Goal: Task Accomplishment & Management: Manage account settings

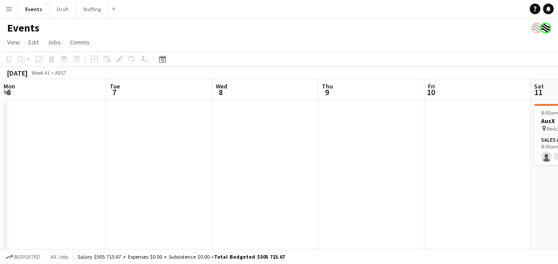
scroll to position [0, 380]
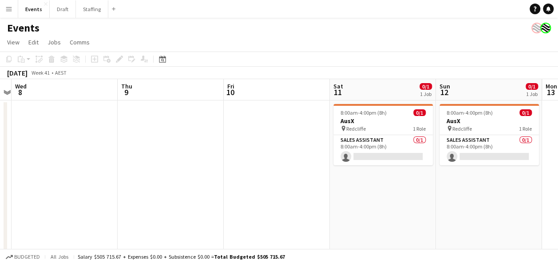
drag, startPoint x: 94, startPoint y: 204, endPoint x: 323, endPoint y: 207, distance: 229.2
click at [379, 199] on app-calendar-viewport "Mon 6 Tue 7 Wed 8 Thu 9 Fri 10 Sat 11 0/1 1 Job Sun 12 0/1 1 Job Mon 13 Tue 14 …" at bounding box center [279, 233] width 558 height 309
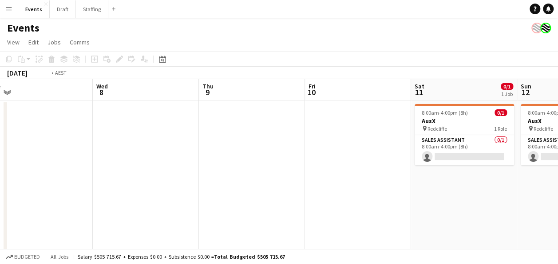
drag, startPoint x: 65, startPoint y: 193, endPoint x: 354, endPoint y: 195, distance: 289.1
click at [354, 195] on app-calendar-viewport "Sun 5 Mon 6 Tue 7 Wed 8 Thu 9 Fri 10 Sat 11 0/1 1 Job Sun 12 0/1 1 Job Mon 13 T…" at bounding box center [279, 233] width 558 height 309
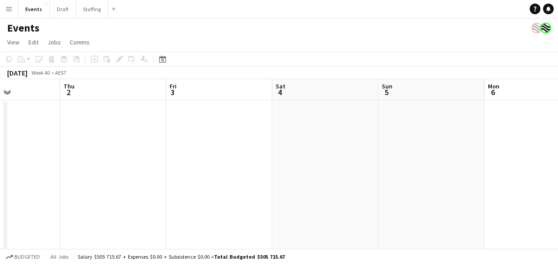
drag, startPoint x: 291, startPoint y: 207, endPoint x: 314, endPoint y: 207, distance: 22.2
click at [314, 207] on app-calendar-viewport "Mon 29 Tue 30 Wed 1 Thu 2 Fri 3 Sat 4 Sun 5 Mon 6 Tue 7 Wed 8 Thu 9" at bounding box center [279, 233] width 558 height 309
drag, startPoint x: 0, startPoint y: 190, endPoint x: 288, endPoint y: 208, distance: 288.3
click at [321, 207] on app-calendar-viewport "Fri 26 Sat 27 Sun 28 Mon 29 Tue 30 Wed 1 Thu 2 Fri 3 Sat 4 Sun 5 Mon 6" at bounding box center [279, 233] width 558 height 309
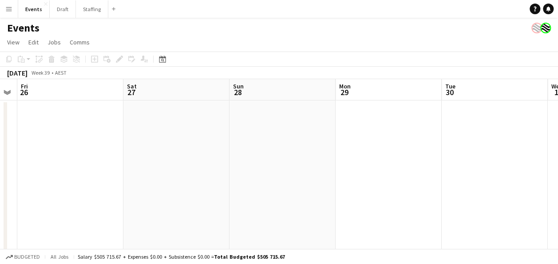
drag, startPoint x: 303, startPoint y: 203, endPoint x: 330, endPoint y: 203, distance: 27.5
click at [343, 203] on app-calendar-viewport "Wed 24 Thu 25 Fri 26 Sat 27 Sun 28 Mon 29 Tue 30 Wed 1 Thu 2 Fri 3 Sat 4" at bounding box center [279, 233] width 558 height 309
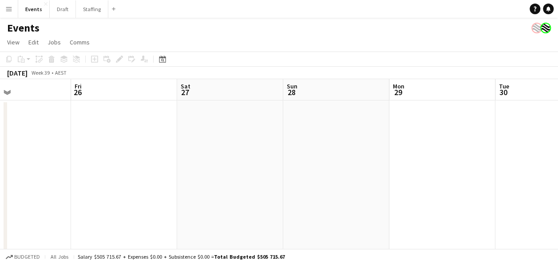
drag, startPoint x: 107, startPoint y: 186, endPoint x: 322, endPoint y: 205, distance: 215.8
click at [363, 204] on app-calendar-viewport "Tue 23 Wed 24 Thu 25 Fri 26 Sat 27 Sun 28 Mon 29 Tue 30 Wed 1 Thu 2 Fri 3" at bounding box center [279, 233] width 558 height 309
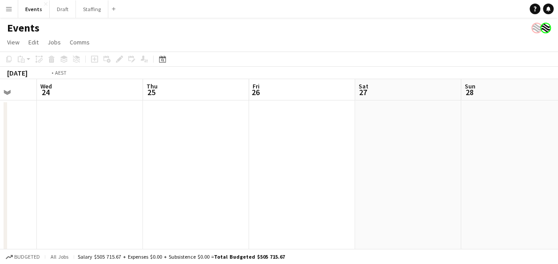
drag, startPoint x: 116, startPoint y: 203, endPoint x: 396, endPoint y: 222, distance: 280.0
click at [400, 222] on app-calendar-viewport "Sun 21 Mon 22 Tue 23 Wed 24 Thu 25 Fri 26 Sat 27 Sun 28 Mon 29 Tue 30 Wed 1" at bounding box center [279, 233] width 558 height 309
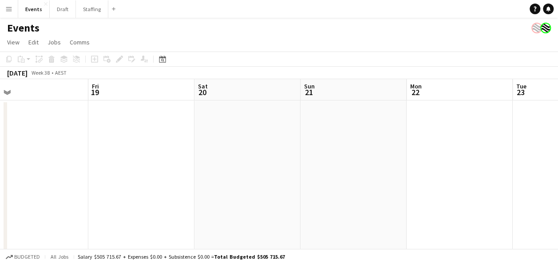
drag, startPoint x: 99, startPoint y: 193, endPoint x: 363, endPoint y: 204, distance: 264.9
click at [363, 204] on app-calendar-viewport "Tue 16 Wed 17 Thu 18 Fri 19 Sat 20 Sun 21 Mon 22 Tue 23 Wed 24 Thu 25 Fri 26" at bounding box center [279, 233] width 558 height 309
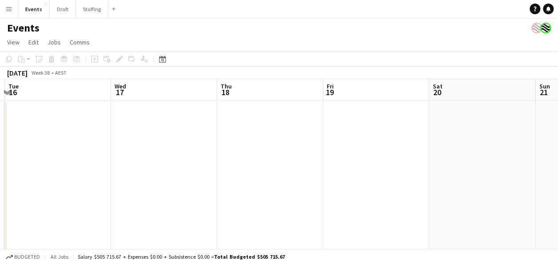
drag, startPoint x: 119, startPoint y: 187, endPoint x: 371, endPoint y: 219, distance: 254.2
click at [371, 219] on app-calendar-viewport "Sat 13 Sun 14 Mon 15 Tue 16 Wed 17 Thu 18 Fri 19 Sat 20 Sun 21 Mon 22 Tue 23" at bounding box center [279, 233] width 558 height 309
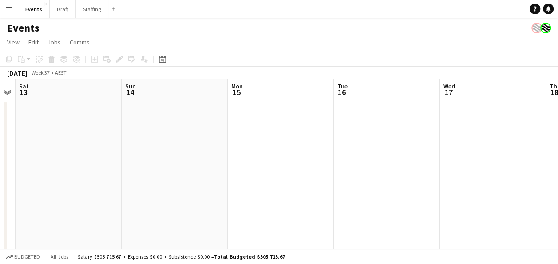
drag, startPoint x: 103, startPoint y: 189, endPoint x: 207, endPoint y: 198, distance: 104.3
click at [383, 215] on app-calendar-viewport "Thu 11 Fri 12 Sat 13 Sun 14 Mon 15 Tue 16 Wed 17 Thu 18 Fri 19 Sat 20 Sun 21" at bounding box center [279, 233] width 558 height 309
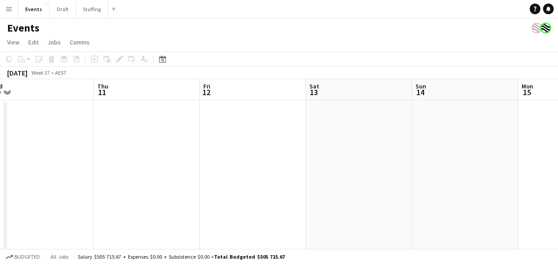
click at [405, 207] on app-calendar-viewport "Mon 8 Tue 9 Wed 10 Thu 11 Fri 12 Sat 13 Sun 14 Mon 15 Tue 16 Wed 17 Thu 18" at bounding box center [279, 233] width 558 height 309
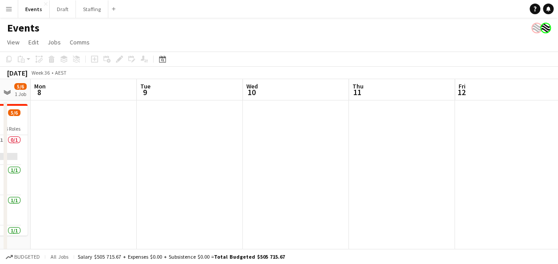
drag, startPoint x: 297, startPoint y: 200, endPoint x: 360, endPoint y: 208, distance: 64.0
click at [361, 208] on app-calendar-viewport "Fri 5 Sat 6 8/8 1 Job Sun 7 5/6 1 Job Mon 8 Tue 9 Wed 10 Thu 11 Fri 12 Sat 13 S…" at bounding box center [279, 233] width 558 height 309
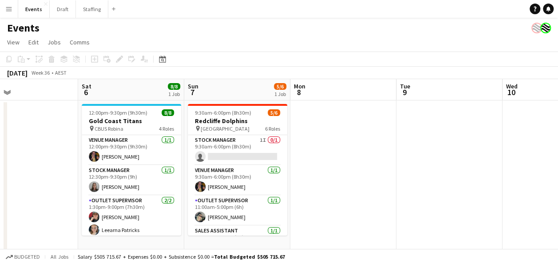
scroll to position [0, 238]
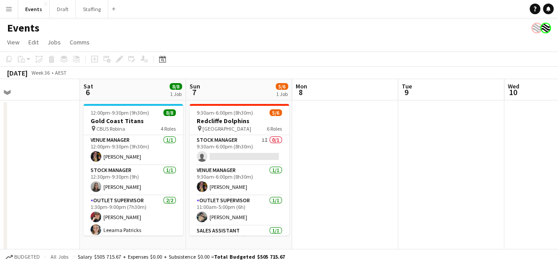
drag, startPoint x: 119, startPoint y: 180, endPoint x: 371, endPoint y: 203, distance: 253.2
click at [371, 203] on app-calendar-viewport "Wed 3 Thu 4 Fri 5 Sat 6 8/8 1 Job Sun 7 5/6 1 Job Mon 8 Tue 9 Wed 10 Thu 11 Fri…" at bounding box center [279, 233] width 558 height 309
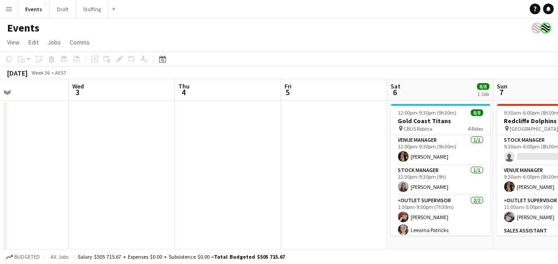
drag, startPoint x: 46, startPoint y: 154, endPoint x: 356, endPoint y: 179, distance: 310.5
click at [356, 179] on app-calendar-viewport "Sun 31 9/11 2 Jobs Mon 1 Tue 2 Wed 3 Thu 4 Fri 5 Sat 6 8/8 1 Job Sun 7 5/6 1 Jo…" at bounding box center [279, 233] width 558 height 309
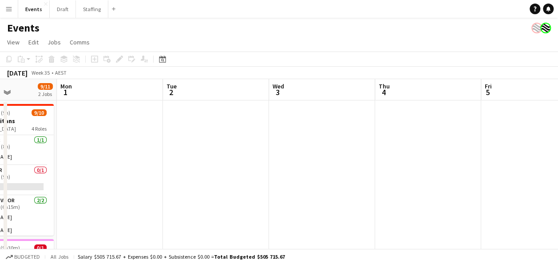
scroll to position [0, 178]
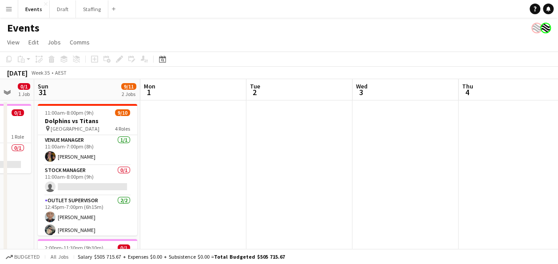
drag, startPoint x: 116, startPoint y: 155, endPoint x: 342, endPoint y: 181, distance: 227.2
click at [398, 181] on app-calendar-viewport "Fri 29 Sat 30 0/1 1 Job Sun 31 9/11 2 Jobs Mon 1 Tue 2 Wed 3 Thu 4 Fri 5 Sat 6 …" at bounding box center [279, 233] width 558 height 309
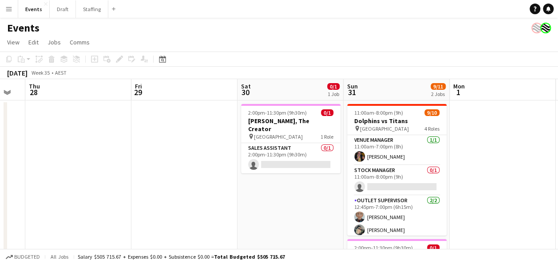
drag, startPoint x: 25, startPoint y: 182, endPoint x: 283, endPoint y: 179, distance: 258.5
click at [338, 179] on app-calendar-viewport "Tue 26 Wed 27 Thu 28 Fri 29 Sat 30 0/1 1 Job Sun 31 9/11 2 Jobs Mon 1 Tue 2 Wed…" at bounding box center [279, 233] width 558 height 309
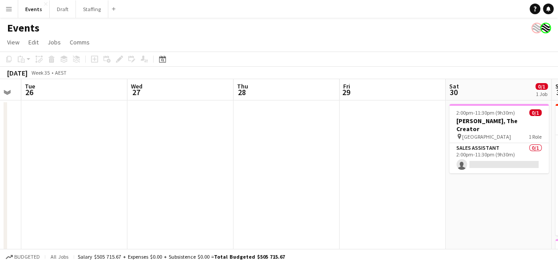
drag, startPoint x: 166, startPoint y: 176, endPoint x: 370, endPoint y: 179, distance: 204.3
click at [370, 179] on app-calendar-viewport "Sun 24 Mon 25 Tue 26 Wed 27 Thu 28 Fri 29 Sat 30 0/1 1 Job Sun 31 9/11 2 Jobs M…" at bounding box center [279, 233] width 558 height 309
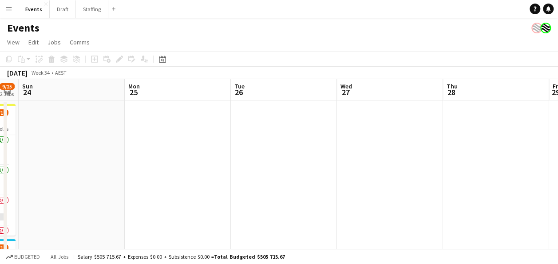
drag, startPoint x: 149, startPoint y: 169, endPoint x: 323, endPoint y: 173, distance: 174.1
click at [323, 173] on app-calendar-viewport "Fri 22 Sat 23 9/25 2 Jobs Sun 24 Mon 25 Tue 26 Wed 27 Thu 28 Fri 29 Sat 30 0/1 …" at bounding box center [279, 233] width 558 height 309
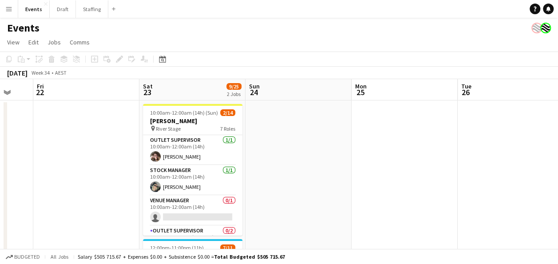
drag, startPoint x: 178, startPoint y: 164, endPoint x: 298, endPoint y: 165, distance: 119.5
click at [298, 165] on app-calendar-viewport "Wed 20 Thu 21 Fri 22 Sat 23 9/25 2 Jobs Sun 24 Mon 25 Tue 26 Wed 27 Thu 28 Fri …" at bounding box center [279, 233] width 558 height 309
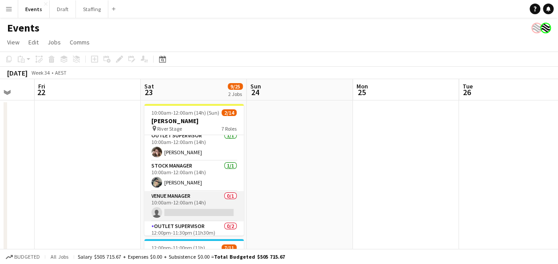
scroll to position [0, 0]
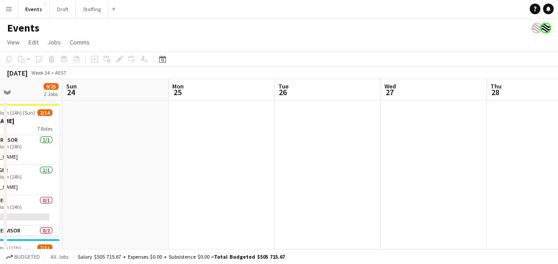
drag, startPoint x: 454, startPoint y: 163, endPoint x: 378, endPoint y: 163, distance: 75.5
click at [294, 165] on app-calendar-viewport "Thu 21 Fri 22 Sat 23 9/25 2 Jobs Sun 24 Mon 25 Tue 26 Wed 27 Thu 28 Fri 29 Sat …" at bounding box center [279, 233] width 558 height 309
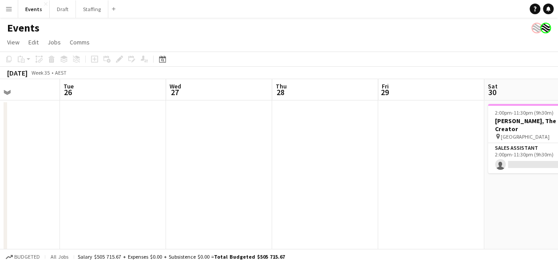
drag, startPoint x: 548, startPoint y: 162, endPoint x: 451, endPoint y: 164, distance: 96.9
click at [332, 164] on app-calendar-viewport "Sat 23 9/25 2 Jobs Sun 24 Mon 25 Tue 26 Wed 27 Thu 28 Fri 29 Sat 30 0/1 1 Job S…" at bounding box center [279, 233] width 558 height 309
drag, startPoint x: 519, startPoint y: 164, endPoint x: 301, endPoint y: 166, distance: 218.1
click at [301, 166] on app-calendar-viewport "Sat 23 9/25 2 Jobs Sun 24 Mon 25 Tue 26 Wed 27 Thu 28 Fri 29 Sat 30 0/1 1 Job S…" at bounding box center [279, 233] width 558 height 309
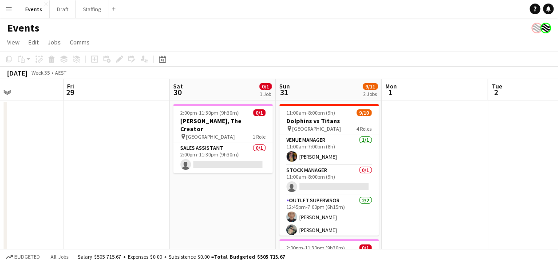
drag, startPoint x: 480, startPoint y: 163, endPoint x: 415, endPoint y: 166, distance: 64.9
click at [415, 166] on app-calendar-viewport "Mon 25 Tue 26 Wed 27 Thu 28 Fri 29 Sat 30 0/1 1 Job Sun 31 9/11 2 Jobs Mon 1 Tu…" at bounding box center [279, 233] width 558 height 309
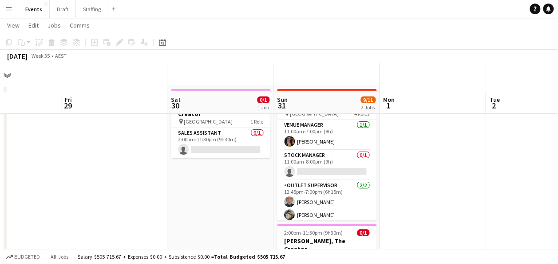
scroll to position [0, 0]
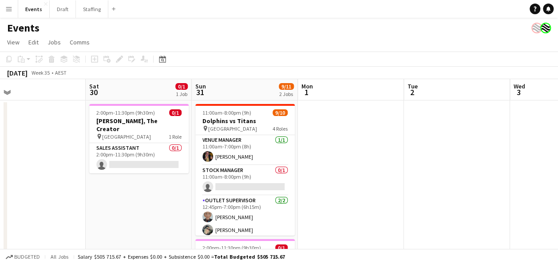
drag, startPoint x: 520, startPoint y: 147, endPoint x: 437, endPoint y: 148, distance: 82.2
click at [437, 148] on app-calendar-viewport "Wed 27 Thu 28 Fri 29 Sat 30 0/1 1 Job Sun 31 9/11 2 Jobs Mon 1 Tue 2 Wed 3 Thu …" at bounding box center [279, 233] width 558 height 309
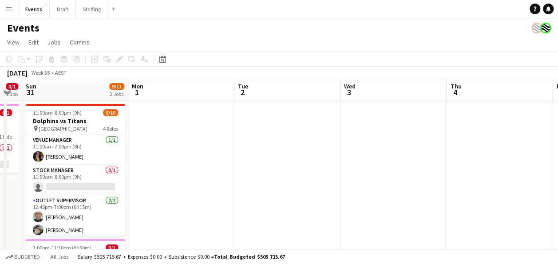
drag, startPoint x: 493, startPoint y: 149, endPoint x: 330, endPoint y: 150, distance: 162.1
click at [327, 151] on app-calendar-viewport "Wed 27 Thu 28 Fri 29 Sat 30 0/1 1 Job Sun 31 9/11 2 Jobs Mon 1 Tue 2 Wed 3 Thu …" at bounding box center [279, 233] width 558 height 309
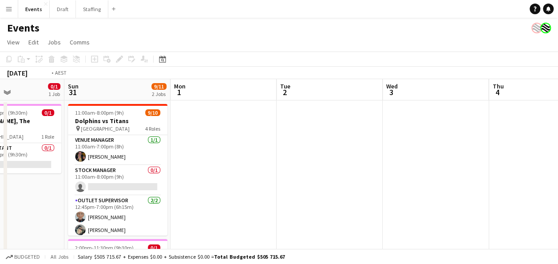
drag, startPoint x: 495, startPoint y: 150, endPoint x: 330, endPoint y: 151, distance: 165.7
click at [324, 151] on app-calendar-viewport "Wed 27 Thu 28 Fri 29 Sat 30 0/1 1 Job Sun 31 9/11 2 Jobs Mon 1 Tue 2 Wed 3 Thu …" at bounding box center [279, 233] width 558 height 309
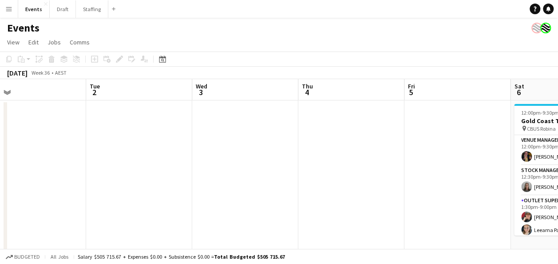
drag, startPoint x: 483, startPoint y: 151, endPoint x: 298, endPoint y: 150, distance: 185.6
click at [293, 151] on app-calendar-viewport "Fri 29 Sat 30 0/1 1 Job Sun 31 9/11 2 Jobs Mon 1 Tue 2 Wed 3 Thu 4 Fri 5 Sat 6 …" at bounding box center [279, 233] width 558 height 309
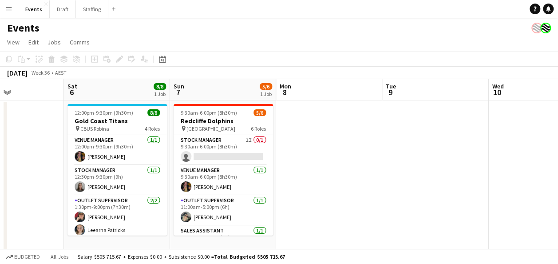
drag, startPoint x: 535, startPoint y: 148, endPoint x: 306, endPoint y: 145, distance: 229.2
click at [303, 144] on app-calendar-viewport "Tue 2 Wed 3 Thu 4 Fri 5 Sat 6 8/8 1 Job Sun 7 5/6 1 Job Mon 8 Tue 9 Wed 10 Thu …" at bounding box center [279, 233] width 558 height 309
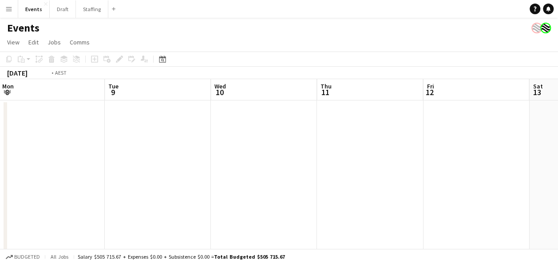
drag, startPoint x: 501, startPoint y: 149, endPoint x: 269, endPoint y: 147, distance: 231.8
click at [220, 148] on app-calendar-viewport "Thu 4 Fri 5 Sat 6 8/8 1 Job Sun 7 5/6 1 Job Mon 8 Tue 9 Wed 10 Thu 11 Fri 12 Sa…" at bounding box center [279, 233] width 558 height 309
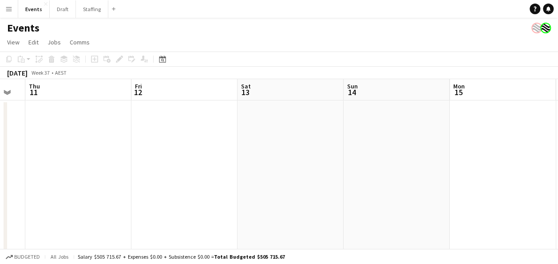
drag, startPoint x: 520, startPoint y: 150, endPoint x: 284, endPoint y: 149, distance: 235.4
click at [215, 150] on app-calendar-viewport "Mon 8 Tue 9 Wed 10 Thu 11 Fri 12 Sat 13 Sun 14 Mon 15 Tue 16 Wed 17 Thu 18" at bounding box center [279, 233] width 558 height 309
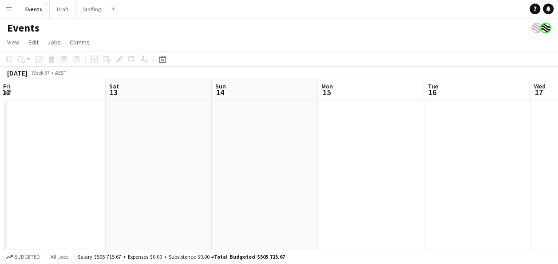
drag, startPoint x: 449, startPoint y: 151, endPoint x: 215, endPoint y: 150, distance: 234.0
click at [212, 150] on app-calendar-viewport "Mon 8 Tue 9 Wed 10 Thu 11 Fri 12 Sat 13 Sun 14 Mon 15 Tue 16 Wed 17 Thu 18" at bounding box center [279, 233] width 558 height 309
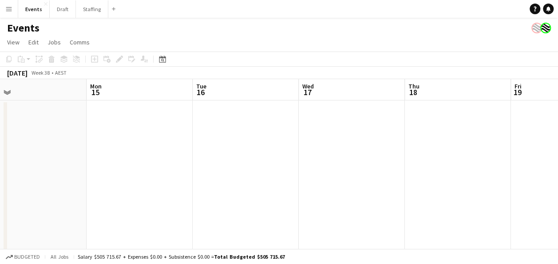
drag
click at [251, 147] on app-calendar-viewport "Fri 12 Sat 13 Sun 14 Mon 15 Tue 16 Wed 17 Thu 18 Fri 19 Sat 20 Sun 21 Mon 22" at bounding box center [279, 233] width 558 height 309
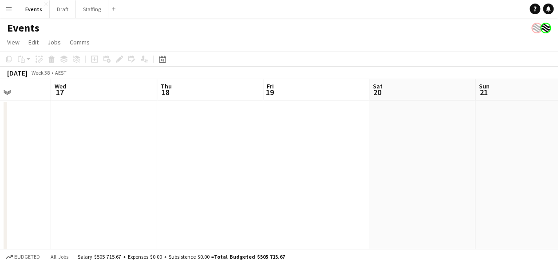
click at [270, 149] on app-calendar-viewport "Sun 14 Mon 15 Tue 16 Wed 17 Thu 18 Fri 19 Sat 20 Sun 21 Mon 22 Tue 23 Wed 24" at bounding box center [279, 233] width 558 height 309
click at [184, 148] on app-calendar-viewport "Thu 18 Fri 19 Sat 20 Sun 21 Mon 22 Tue 23 Wed 24 Thu 25 Fri 26 Sat 27 Sun 28" at bounding box center [279, 233] width 558 height 309
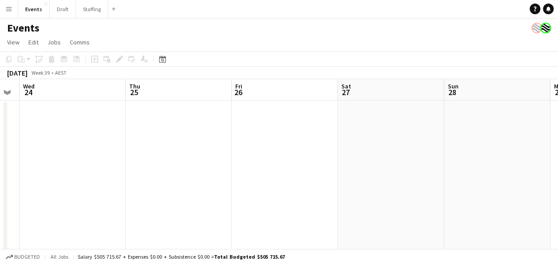
click at [219, 147] on app-calendar-viewport "Sat 20 Sun 21 Mon 22 Tue 23 Wed 24 Thu 25 Fri 26 Sat 27 Sun 28 Mon 29 Tue 30" at bounding box center [279, 233] width 558 height 309
click at [246, 146] on app-calendar-viewport "Mon 22 Tue 23 Wed 24 Thu 25 Fri 26 Sat 27 Sun 28 Mon 29 Tue 30 Wed 1 Thu 2" at bounding box center [279, 233] width 558 height 309
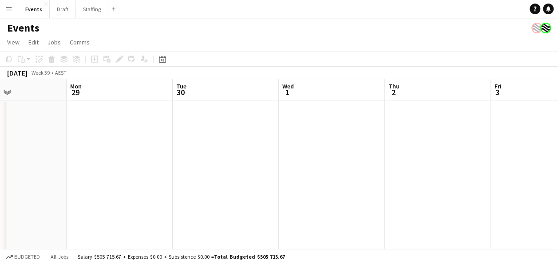
drag, startPoint x: 506, startPoint y: 144, endPoint x: 226, endPoint y: 170, distance: 281.0
click at [227, 170] on app-calendar-viewport "Fri 26 Sat 27 Sun 28 Mon 29 Tue 30 Wed 1 Thu 2 Fri 3 Sat 4 Sun 5 Mon 6" at bounding box center [279, 233] width 558 height 309
drag, startPoint x: 309, startPoint y: 174, endPoint x: 179, endPoint y: 174, distance: 130.1
click at [179, 174] on app-calendar-viewport "Sun 28 Mon 29 Tue 30 Wed 1 Thu 2 Fri 3 Sat 4 Sun 5 Mon 6 Tue 7 Wed 8" at bounding box center [279, 233] width 558 height 309
drag, startPoint x: 468, startPoint y: 169, endPoint x: 242, endPoint y: 170, distance: 226.1
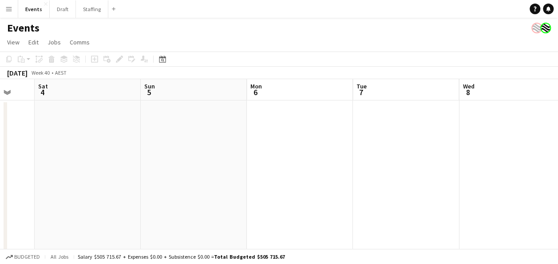
click at [230, 170] on app-calendar-viewport "Tue 30 Wed 1 Thu 2 Fri 3 Sat 4 Sun 5 Mon 6 Tue 7 Wed 8 Thu 9 Fri 10" at bounding box center [279, 233] width 558 height 309
drag, startPoint x: 538, startPoint y: 169, endPoint x: 237, endPoint y: 174, distance: 301.1
click at [237, 174] on app-calendar-viewport "Thu 2 Fri 3 Sat 4 Sun 5 Mon 6 Tue 7 Wed 8 Thu 9 Fri 10 Sat 11 0/1 1 Job Sun 12 …" at bounding box center [279, 233] width 558 height 309
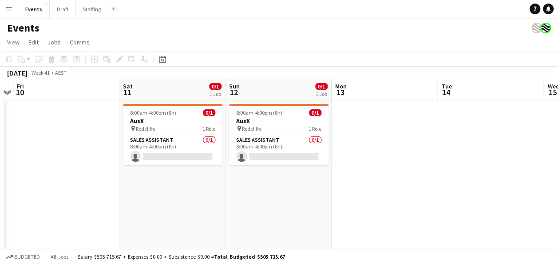
drag, startPoint x: 393, startPoint y: 202, endPoint x: 167, endPoint y: 200, distance: 226.1
click at [167, 200] on app-calendar-viewport "Mon 6 Tue 7 Wed 8 Thu 9 Fri 10 Sat 11 0/1 1 Job Sun 12 0/1 1 Job Mon 13 Tue 14 …" at bounding box center [279, 233] width 558 height 309
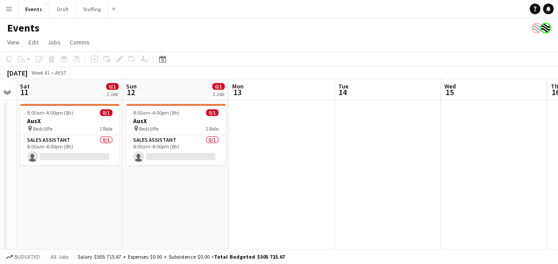
drag, startPoint x: 527, startPoint y: 182, endPoint x: 426, endPoint y: 182, distance: 100.8
click at [426, 182] on app-calendar-viewport "Wed 8 Thu 9 Fri 10 Sat 11 0/1 1 Job Sun 12 0/1 1 Job Mon 13 Tue 14 Wed 15 Thu 1…" at bounding box center [279, 233] width 558 height 309
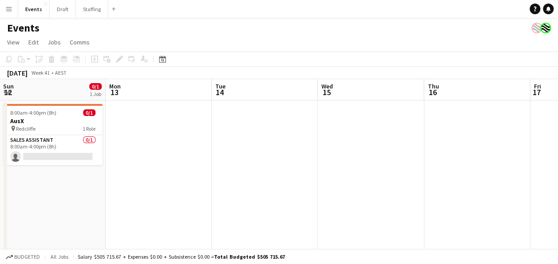
drag, startPoint x: 482, startPoint y: 174, endPoint x: 363, endPoint y: 173, distance: 119.0
click at [360, 174] on app-calendar-viewport "Wed 8 Thu 9 Fri 10 Sat 11 0/1 1 Job Sun 12 0/1 1 Job Mon 13 Tue 14 Wed 15 Thu 1…" at bounding box center [279, 233] width 558 height 309
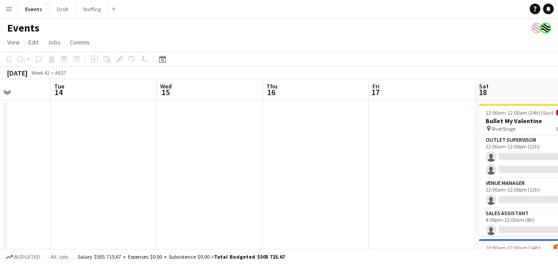
drag, startPoint x: 485, startPoint y: 169, endPoint x: 324, endPoint y: 171, distance: 160.8
click at [324, 171] on app-calendar-viewport "Fri 10 Sat 11 0/1 1 Job Sun 12 0/1 1 Job Mon 13 Tue 14 Wed 15 Thu 16 Fri 17 Sat…" at bounding box center [279, 233] width 558 height 309
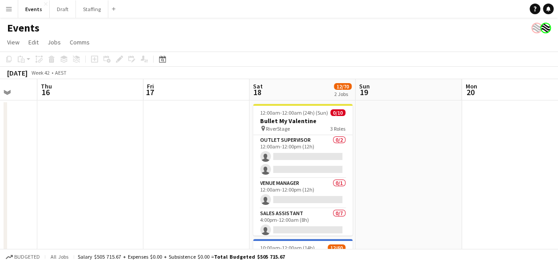
scroll to position [0, 388]
drag, startPoint x: 457, startPoint y: 166, endPoint x: 229, endPoint y: 168, distance: 227.4
click at [230, 169] on app-calendar-viewport "Sun 12 0/1 1 Job Mon 13 Tue 14 Wed 15 Thu 16 Fri 17 Sat 18 12/70 2 Jobs Sun 19 …" at bounding box center [279, 233] width 558 height 309
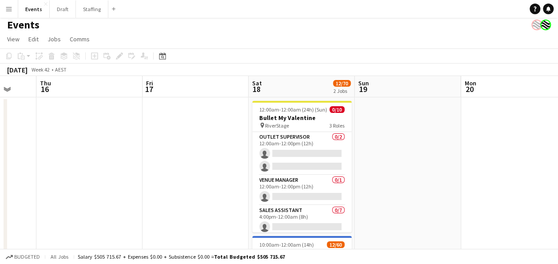
scroll to position [0, 0]
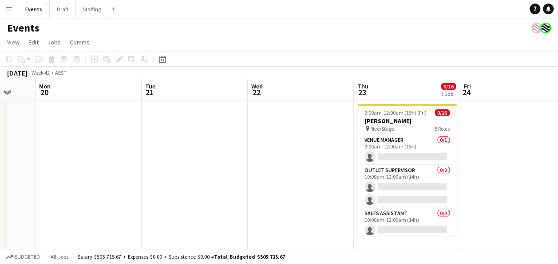
drag, startPoint x: 465, startPoint y: 156, endPoint x: 80, endPoint y: 161, distance: 385.1
click at [80, 161] on app-calendar-viewport "Thu 16 Fri 17 Sat 18 12/70 2 Jobs Sun 19 Mon 20 Tue 21 Wed 22 Thu 23 0/16 1 Job…" at bounding box center [279, 233] width 558 height 309
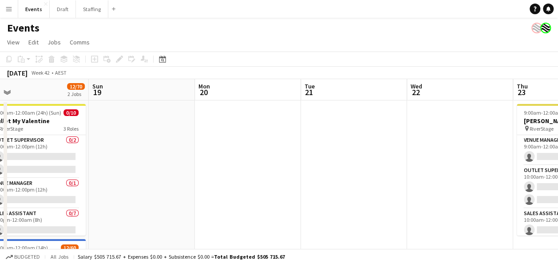
scroll to position [0, 221]
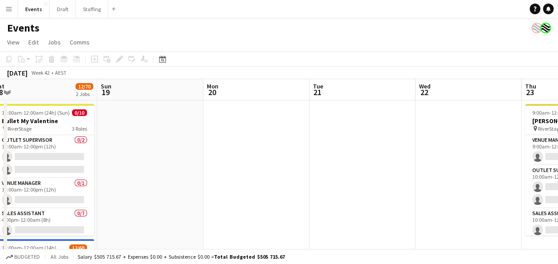
drag, startPoint x: 207, startPoint y: 151, endPoint x: 477, endPoint y: 171, distance: 270.8
click at [493, 171] on app-calendar-viewport "Thu 16 Fri 17 Sat 18 12/70 2 Jobs Sun 19 Mon 20 Tue 21 Wed 22 Thu 23 0/16 1 Job…" at bounding box center [279, 233] width 558 height 309
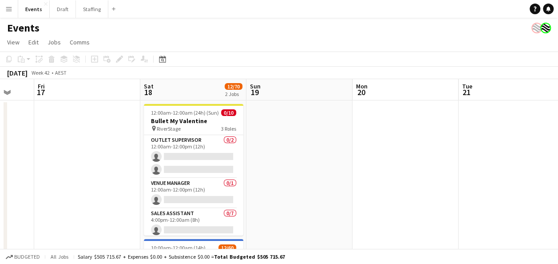
drag, startPoint x: 223, startPoint y: 164, endPoint x: 485, endPoint y: 219, distance: 268.2
click at [485, 219] on app-calendar-viewport "Wed 15 Thu 16 Fri 17 Sat 18 12/70 2 Jobs Sun 19 Mon 20 Tue 21 Wed 22 Thu 23 0/1…" at bounding box center [279, 233] width 558 height 309
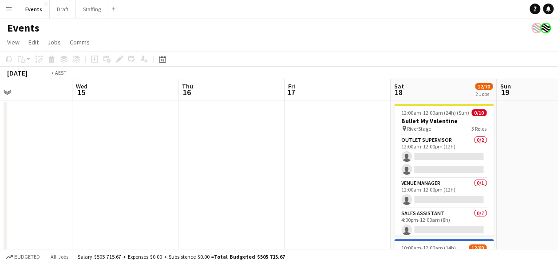
drag, startPoint x: 166, startPoint y: 186, endPoint x: 486, endPoint y: 218, distance: 321.9
click at [516, 218] on app-calendar-viewport "Sun 12 0/1 1 Job Mon 13 Tue 14 Wed 15 Thu 16 Fri 17 Sat 18 12/70 2 Jobs Sun 19 …" at bounding box center [279, 233] width 558 height 309
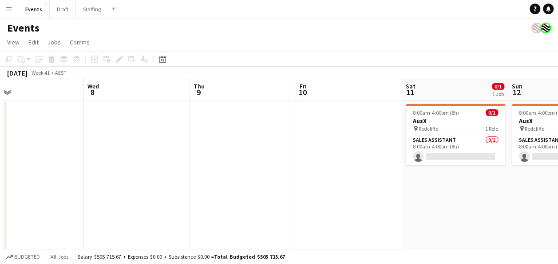
drag, startPoint x: 69, startPoint y: 177, endPoint x: 508, endPoint y: 228, distance: 441.7
click at [508, 228] on app-calendar-viewport "Sun 5 Mon 6 Tue 7 Wed 8 Thu 9 Fri 10 Sat 11 0/1 1 Job Sun 12 0/1 1 Job Mon 13 T…" at bounding box center [279, 233] width 558 height 309
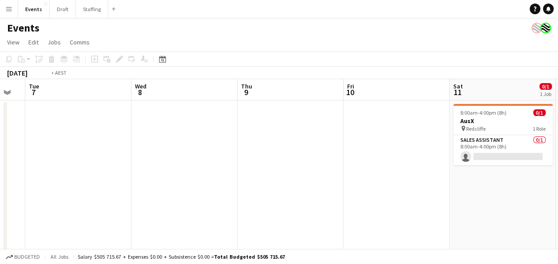
drag, startPoint x: 183, startPoint y: 197, endPoint x: 539, endPoint y: 198, distance: 356.2
click at [543, 198] on app-calendar-viewport "Sun 5 Mon 6 Tue 7 Wed 8 Thu 9 Fri 10 Sat 11 0/1 1 Job Sun 12 0/1 1 Job Mon 13 T…" at bounding box center [279, 233] width 558 height 309
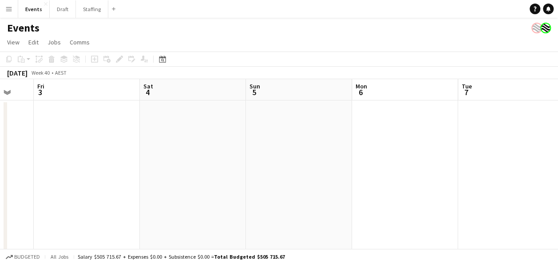
click at [481, 169] on app-calendar-viewport "Wed 1 Thu 2 Fri 3 Sat 4 Sun 5 Mon 6 Tue 7 Wed 8 Thu 9 Fri 10 Sat 11 0/1 1 Job 8…" at bounding box center [279, 233] width 558 height 309
drag, startPoint x: 239, startPoint y: 162, endPoint x: 408, endPoint y: 168, distance: 168.9
click at [408, 168] on app-calendar-viewport "Fri 26 Sat 27 Sun 28 Mon 29 Tue 30 Wed 1 Thu 2 Fri 3 Sat 4 Sun 5 Mon 6" at bounding box center [279, 233] width 558 height 309
click at [400, 169] on app-calendar-viewport "Wed 24 Thu 25 Fri 26 Sat 27 Sun 28 Mon 29 Tue 30 Wed 1 Thu 2 Fri 3 Sat 4" at bounding box center [279, 233] width 558 height 309
click at [363, 178] on app-calendar-viewport "Tue 23 Wed 24 Thu 25 Fri 26 Sat 27 Sun 28 Mon 29 Tue 30 Wed 1 Thu 2 Fri 3" at bounding box center [279, 233] width 558 height 309
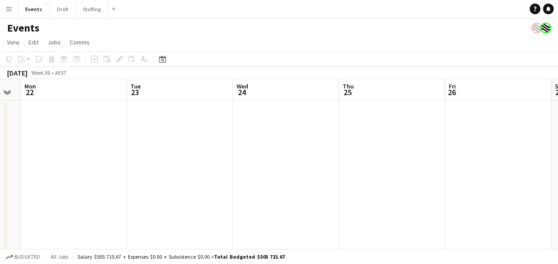
click at [380, 160] on app-calendar-viewport "Sat 20 Sun 21 Mon 22 Tue 23 Wed 24 Thu 25 Fri 26 Sat 27 Sun 28 Mon 29 Tue 30" at bounding box center [279, 233] width 558 height 309
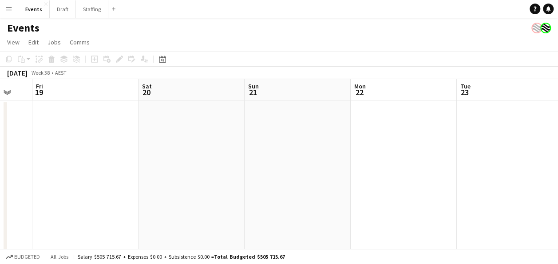
click at [315, 171] on app-calendar-viewport "Wed 17 Thu 18 Fri 19 Sat 20 Sun 21 Mon 22 Tue 23 Wed 24 Thu 25 Fri 26 Sat 27" at bounding box center [279, 233] width 558 height 309
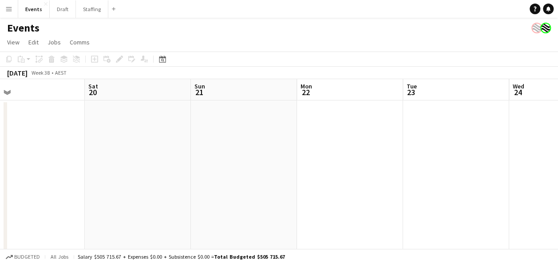
click at [383, 173] on app-calendar-viewport "Wed 17 Thu 18 Fri 19 Sat 20 Sun 21 Mon 22 Tue 23 Wed 24 Thu 25 Fri 26 Sat 27" at bounding box center [279, 233] width 558 height 309
click at [416, 174] on app-calendar-viewport "Fri 12 Sat 13 Sun 14 Mon 15 Tue 16 Wed 17 Thu 18 Fri 19 Sat 20 Sun 21 Mon 22" at bounding box center [279, 233] width 558 height 309
click at [420, 169] on app-calendar-viewport "Tue 9 Wed 10 Thu 11 Fri 12 Sat 13 Sun 14 Mon 15 Tue 16 Wed 17 Thu 18 Fri 19" at bounding box center [279, 233] width 558 height 309
click at [48, 153] on app-calendar-viewport "Mon 8 Tue 9 Wed 10 Thu 11 Fri 12 Sat 13 Sun 14 Mon 15 Tue 16 Wed 17 Thu 18" at bounding box center [279, 233] width 558 height 309
click at [120, 160] on app-calendar-viewport "Fri 12 Sat 13 Sun 14 Mon 15 Tue 16 Wed 17 Thu 18 Fri 19 Sat 20 Sun 21 Mon 22" at bounding box center [279, 233] width 558 height 309
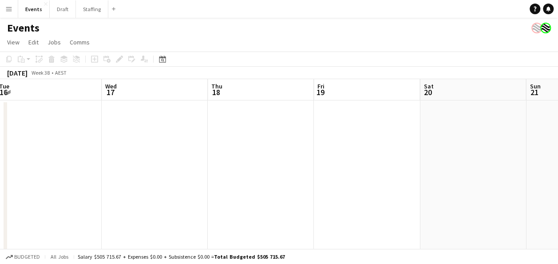
click at [173, 171] on app-calendar-viewport "Fri 12 Sat 13 Sun 14 Mon 15 Tue 16 Wed 17 Thu 18 Fri 19 Sat 20 Sun 21 Mon 22" at bounding box center [279, 233] width 558 height 309
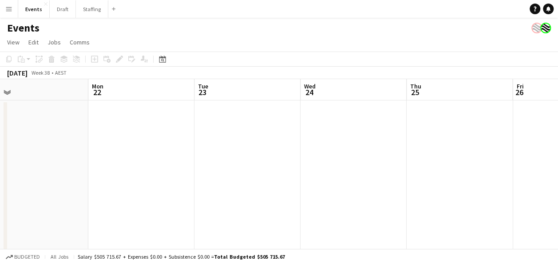
click at [145, 160] on app-calendar-viewport "Thu 18 Fri 19 Sat 20 Sun 21 Mon 22 Tue 23 Wed 24 Thu 25 Fri 26 Sat 27 Sun 28" at bounding box center [279, 233] width 558 height 309
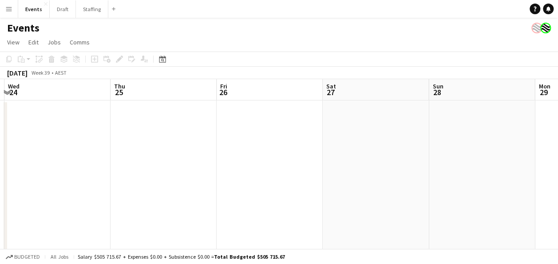
click at [115, 156] on app-calendar-viewport "Sat 20 Sun 21 Mon 22 Tue 23 Wed 24 Thu 25 Fri 26 Sat 27 Sun 28 Mon 29 Tue 30" at bounding box center [279, 233] width 558 height 309
click at [149, 162] on app-calendar-viewport "Mon 22 Tue 23 Wed 24 Thu 25 Fri 26 Sat 27 Sun 28 Mon 29 Tue 30 Wed 1 Thu 2" at bounding box center [279, 233] width 558 height 309
click at [101, 155] on app-calendar-viewport "Fri 26 Sat 27 Sun 28 Mon 29 Tue 30 Wed 1 Thu 2 Fri 3 Sat 4 Sun 5 Mon 6" at bounding box center [279, 233] width 558 height 309
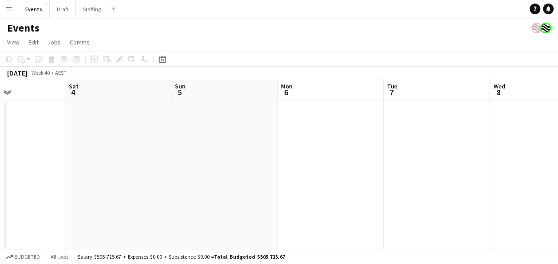
click at [117, 164] on app-calendar-viewport "Tue 30 Wed 1 Thu 2 Fri 3 Sat 4 Sun 5 Mon 6 Tue 7 Wed 8 Thu 9 Fri 10" at bounding box center [279, 233] width 558 height 309
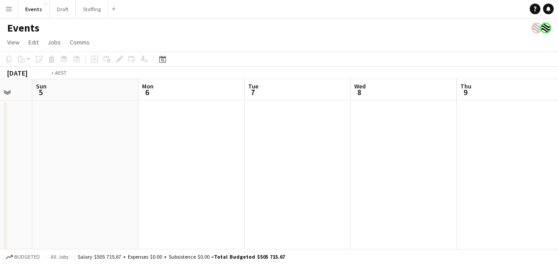
click at [190, 163] on app-calendar-viewport "Thu 2 Fri 3 Sat 4 Sun 5 Mon 6 Tue 7 Wed 8 Thu 9 Fri 10 Sat 11 0/1 1 Job Sun 12 …" at bounding box center [279, 233] width 558 height 309
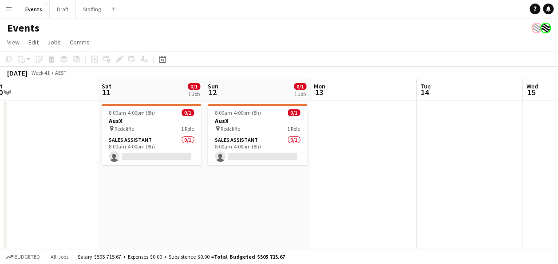
click at [139, 206] on app-calendar-viewport "Mon 6 Tue 7 Wed 8 Thu 9 Fri 10 Sat 11 0/1 1 Job Sun 12 0/1 1 Job Mon 13 Tue 14 …" at bounding box center [279, 233] width 558 height 309
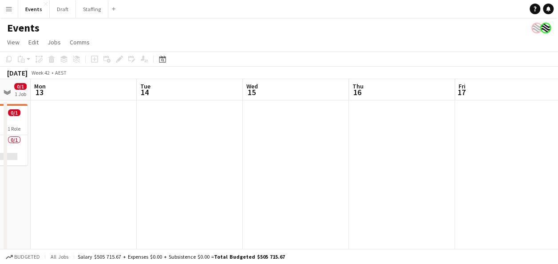
scroll to position [0, 342]
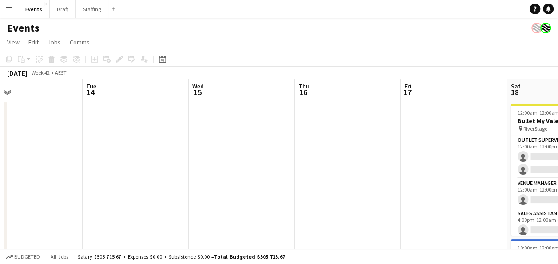
click at [217, 218] on app-calendar-viewport "Fri 10 Sat 11 0/1 1 Job Sun 12 0/1 1 Job Mon 13 Tue 14 Wed 15 Thu 16 Fri 17 Sat…" at bounding box center [279, 233] width 558 height 309
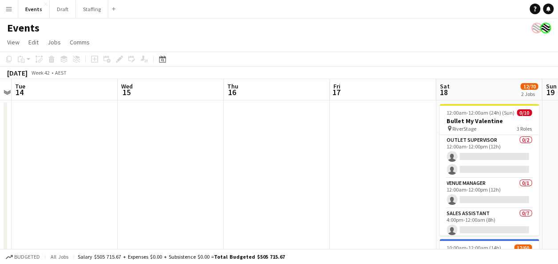
click at [123, 162] on app-calendar-viewport "Fri 10 Sat 11 0/1 1 Job Sun 12 0/1 1 Job Mon 13 Tue 14 Wed 15 Thu 16 Fri 17 Sat…" at bounding box center [279, 233] width 558 height 309
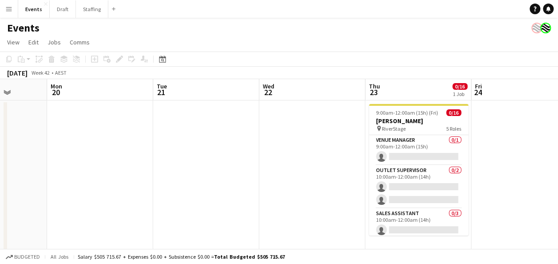
scroll to position [0, 272]
click at [95, 176] on app-calendar-viewport "Fri 17 Sat 18 12/70 2 Jobs Sun 19 Mon 20 Tue 21 Wed 22 Thu 23 0/16 1 Job Fri 24…" at bounding box center [279, 233] width 558 height 309
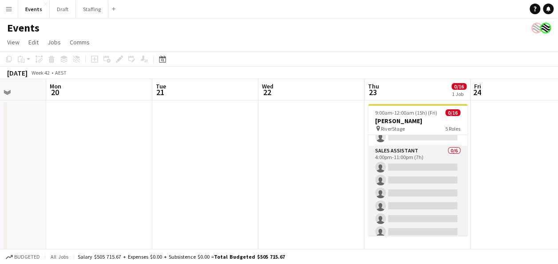
scroll to position [192, 0]
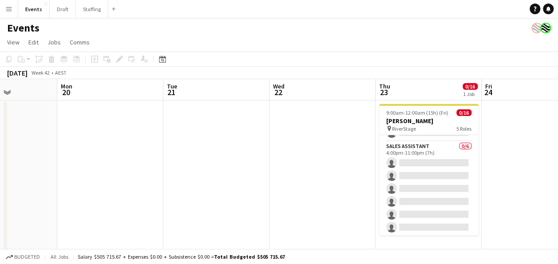
click at [551, 179] on app-calendar-viewport "Fri 17 Sat 18 12/70 2 Jobs Sun 19 Mon 20 Tue 21 Wed 22 Thu 23 0/16 1 Job Fri 24…" at bounding box center [279, 233] width 558 height 309
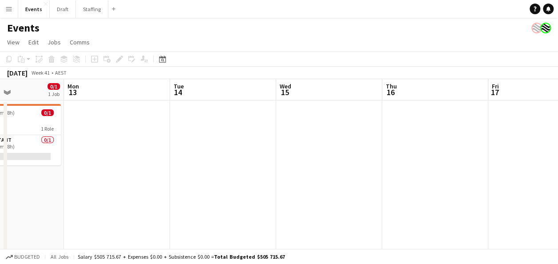
click at [558, 171] on html "Menu Boards Boards Boards All jobs Status Workforce Workforce My Workforce Recr…" at bounding box center [279, 201] width 558 height 403
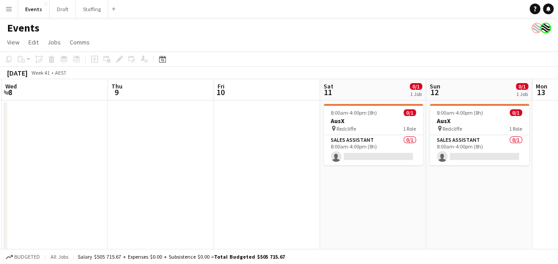
click at [532, 180] on app-calendar-viewport "Mon 6 Tue 7 Wed 8 Thu 9 Fri 10 Sat 11 0/1 1 Job Sun 12 0/1 1 Job Mon 13 Tue 14 …" at bounding box center [279, 233] width 558 height 309
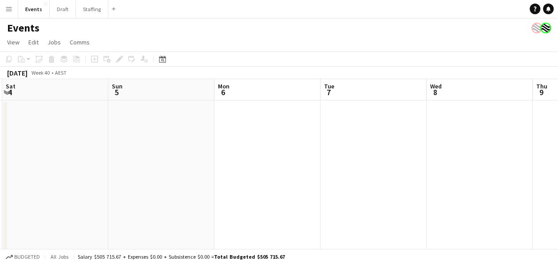
click at [558, 183] on html "Menu Boards Boards Boards All jobs Status Workforce Workforce My Workforce Recr…" at bounding box center [279, 201] width 558 height 403
click at [471, 162] on app-calendar-viewport "Thu 2 Fri 3 Sat 4 Sun 5 Mon 6 Tue 7 Wed 8 Thu 9 Fri 10 Sat 11 0/1 1 Job Sun 12 …" at bounding box center [279, 233] width 558 height 309
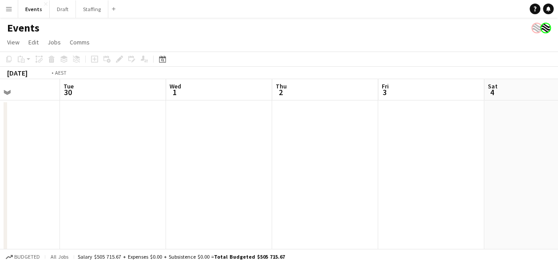
click at [441, 169] on app-calendar-viewport "Sat 27 Sun 28 Mon 29 Tue 30 Wed 1 Thu 2 Fri 3 Sat 4 Sun 5 Mon 6 Tue 7" at bounding box center [279, 233] width 558 height 309
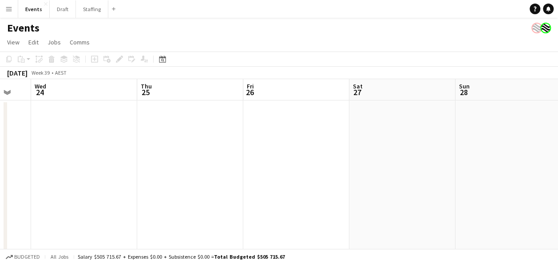
click at [521, 180] on app-calendar-viewport "Mon 22 Tue 23 Wed 24 Thu 25 Fri 26 Sat 27 Sun 28 Mon 29 Tue 30 Wed 1 Thu 2" at bounding box center [279, 233] width 558 height 309
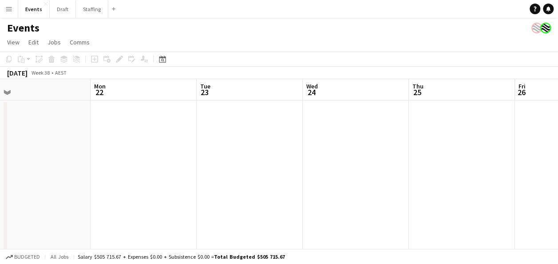
click at [409, 172] on app-calendar-viewport "Fri 19 Sat 20 Sun 21 Mon 22 Tue 23 Wed 24 Thu 25 Fri 26 Sat 27 Sun 28 Mon 29" at bounding box center [279, 233] width 558 height 309
click at [497, 194] on app-calendar-viewport "Wed 17 Thu 18 Fri 19 Sat 20 Sun 21 Mon 22 Tue 23 Wed 24 Thu 25 Fri 26 Sat 27" at bounding box center [279, 233] width 558 height 309
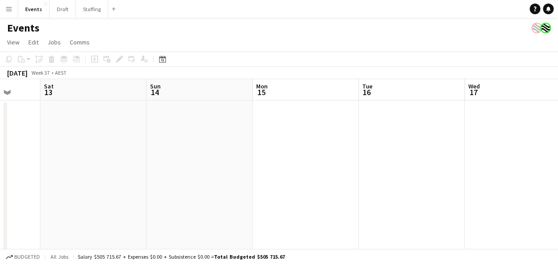
click at [480, 187] on app-calendar-viewport "Wed 10 Thu 11 Fri 12 Sat 13 Sun 14 Mon 15 Tue 16 Wed 17 Thu 18 Fri 19 Sat 20" at bounding box center [279, 233] width 558 height 309
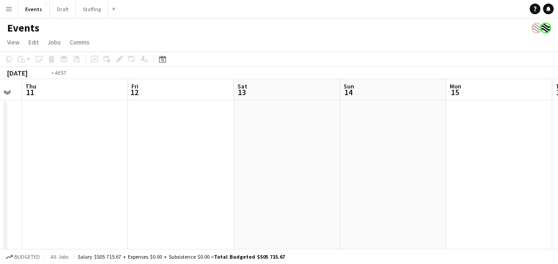
click at [517, 203] on app-calendar-viewport "Tue 9 Wed 10 Thu 11 Fri 12 Sat 13 Sun 14 Mon 15 Tue 16 Wed 17 Thu 18 Fri 19" at bounding box center [279, 233] width 558 height 309
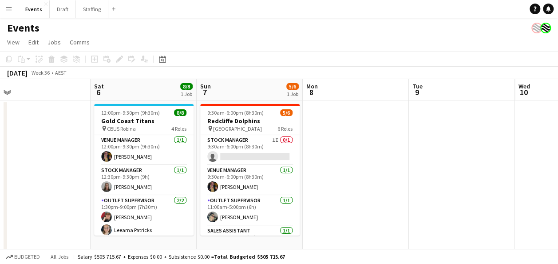
click at [391, 219] on app-calendar-viewport "Wed 3 Thu 4 Fri 5 Sat 6 8/8 1 Job Sun 7 5/6 1 Job Mon 8 Tue 9 Wed 10 Thu 11 Fri…" at bounding box center [279, 233] width 558 height 309
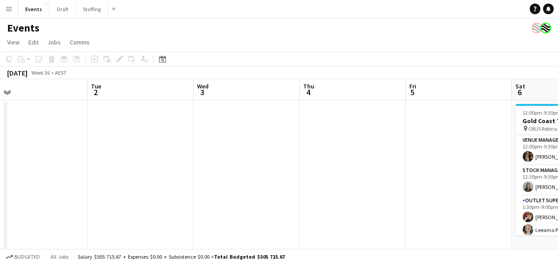
click at [427, 162] on app-calendar-viewport "Sat 30 0/1 1 Job Sun 31 9/11 2 Jobs Mon 1 Tue 2 Wed 3 Thu 4 Fri 5 Sat 6 8/8 1 J…" at bounding box center [279, 233] width 558 height 309
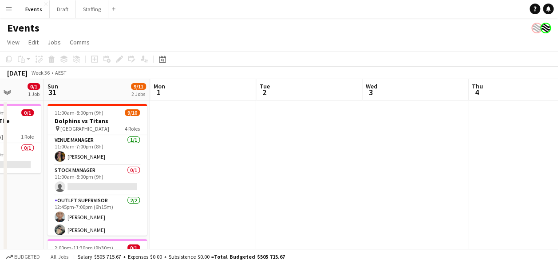
scroll to position [0, 251]
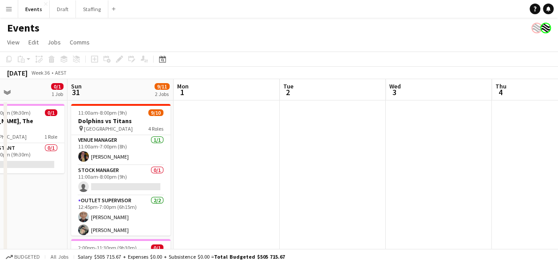
click at [287, 147] on app-calendar-viewport "Thu 28 Fri 29 Sat 30 0/1 1 Job Sun 31 9/11 2 Jobs Mon 1 Tue 2 Wed 3 Thu 4 Fri 5…" at bounding box center [279, 233] width 558 height 309
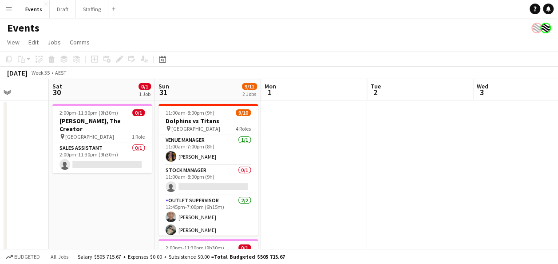
click at [345, 187] on app-calendar-viewport "Wed 27 Thu 28 Fri 29 Sat 30 0/1 1 Job Sun 31 9/11 2 Jobs Mon 1 Tue 2 Wed 3 Thu …" at bounding box center [279, 233] width 558 height 309
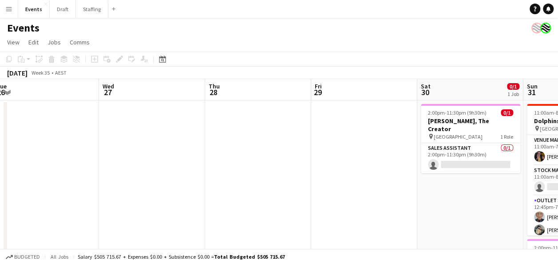
click at [390, 183] on app-calendar-viewport "Sun 24 Mon 25 Tue 26 Wed 27 Thu 28 Fri 29 Sat 30 0/1 1 Job Sun 31 9/11 2 Jobs M…" at bounding box center [279, 233] width 558 height 309
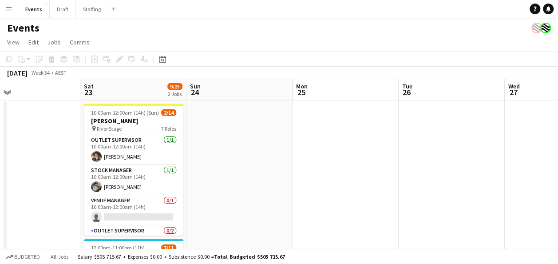
click at [403, 178] on app-calendar-viewport "Wed 20 Thu 21 Fri 22 Sat 23 9/25 2 Jobs Sun 24 Mon 25 Tue 26 Wed 27 Thu 28 Fri …" at bounding box center [279, 233] width 558 height 309
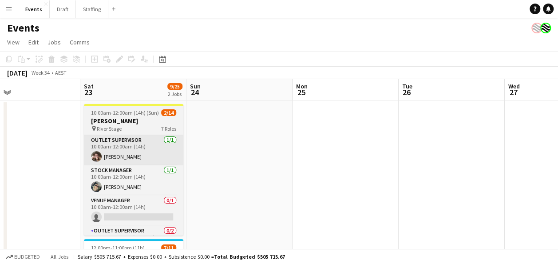
scroll to position [0, 223]
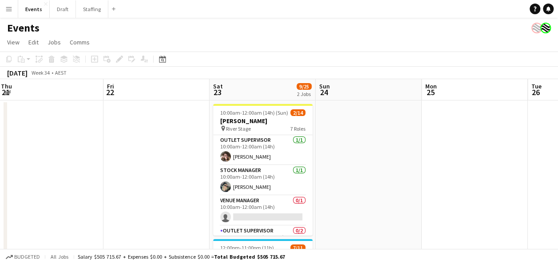
click at [382, 173] on app-calendar-viewport "Tue 19 Wed 20 Thu 21 Fri 22 Sat 23 9/25 2 Jobs Sun 24 Mon 25 Tue 26 Wed 27 Thu …" at bounding box center [279, 233] width 558 height 309
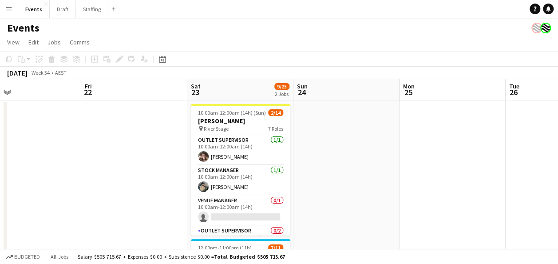
drag, startPoint x: 467, startPoint y: 155, endPoint x: 219, endPoint y: 156, distance: 248.3
click at [219, 156] on app-calendar-viewport "Tue 19 Wed 20 Thu 21 Fri 22 Sat 23 9/25 2 Jobs Sun 24 Mon 25 Tue 26 Wed 27 Thu …" at bounding box center [279, 233] width 558 height 309
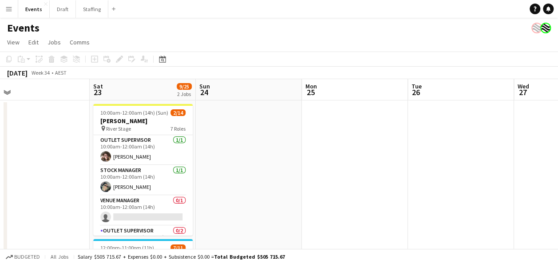
drag, startPoint x: 129, startPoint y: 153, endPoint x: 350, endPoint y: 182, distance: 223.0
click at [350, 182] on app-calendar-viewport "Wed 20 Thu 21 Fri 22 Sat 23 9/25 2 Jobs Sun 24 Mon 25 Tue 26 Wed 27 Thu 28 Fri …" at bounding box center [279, 233] width 558 height 309
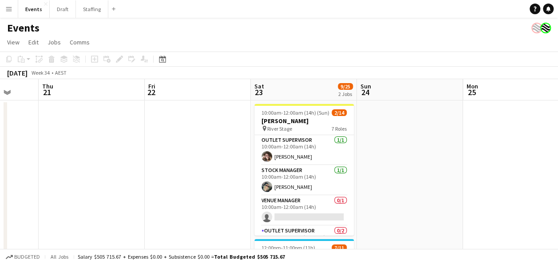
scroll to position [0, 184]
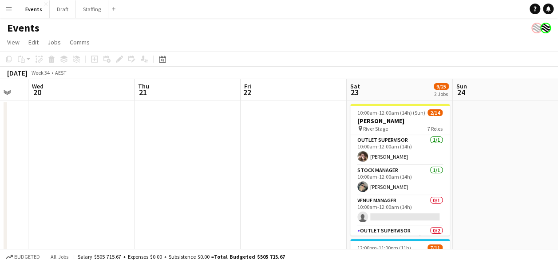
drag, startPoint x: 89, startPoint y: 147, endPoint x: 346, endPoint y: 184, distance: 259.9
click at [346, 184] on app-calendar-viewport "Mon 18 Tue 19 Wed 20 Thu 21 Fri 22 Sat 23 9/25 2 Jobs Sun 24 Mon 25 Tue 26 Wed …" at bounding box center [279, 233] width 558 height 309
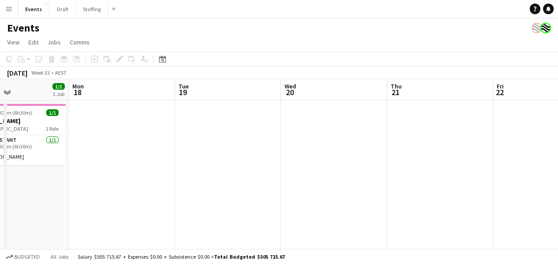
drag, startPoint x: 98, startPoint y: 170, endPoint x: 353, endPoint y: 183, distance: 255.2
click at [353, 183] on app-calendar-viewport "Fri 15 1/1 1 Job Sat 16 2/2 1 Job Sun 17 1/1 1 Job Mon 18 Tue 19 Wed 20 Thu 21 …" at bounding box center [279, 233] width 558 height 309
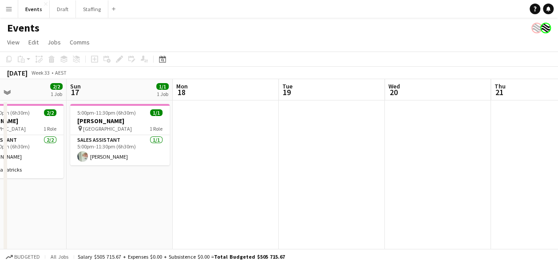
scroll to position [0, 179]
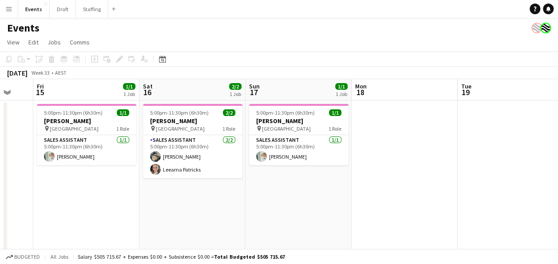
drag, startPoint x: 101, startPoint y: 194, endPoint x: 276, endPoint y: 195, distance: 174.5
click at [276, 195] on app-calendar-viewport "Wed 13 Thu 14 Fri 15 1/1 1 Job Sat 16 2/2 1 Job Sun 17 1/1 1 Job Mon 18 Tue 19 …" at bounding box center [279, 233] width 558 height 309
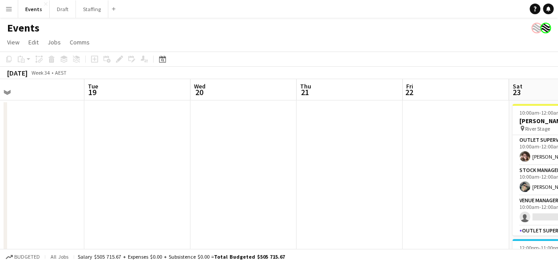
scroll to position [0, 426]
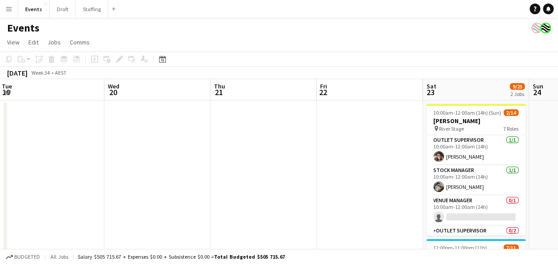
drag, startPoint x: 461, startPoint y: 187, endPoint x: -4, endPoint y: 194, distance: 464.6
click at [0, 194] on html "Menu Boards Boards Boards All jobs Status Workforce Workforce My Workforce Recr…" at bounding box center [279, 201] width 558 height 403
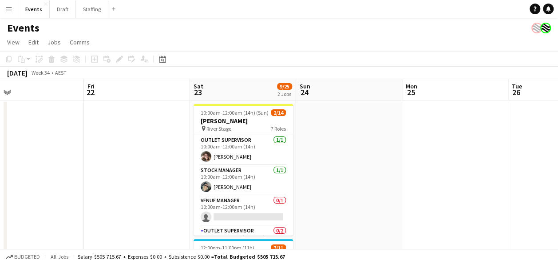
drag, startPoint x: 387, startPoint y: 168, endPoint x: 154, endPoint y: 171, distance: 233.6
click at [154, 171] on app-calendar-viewport "Tue 19 Wed 20 Thu 21 Fri 22 Sat 23 9/25 2 Jobs Sun 24 Mon 25 Tue 26 Wed 27 Thu …" at bounding box center [279, 233] width 558 height 309
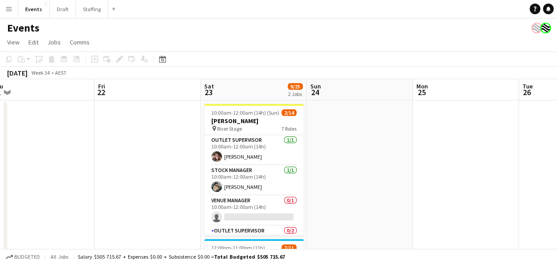
scroll to position [0, 226]
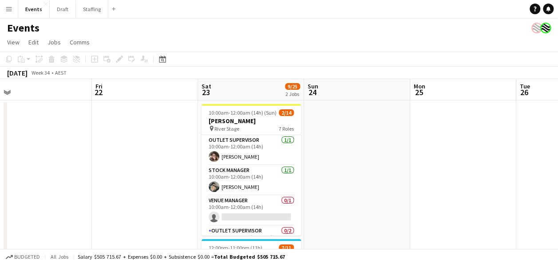
drag, startPoint x: 118, startPoint y: 163, endPoint x: 127, endPoint y: 191, distance: 28.9
click at [127, 191] on app-calendar-viewport "Tue 19 Wed 20 Thu 21 Fri 22 Sat 23 9/25 2 Jobs Sun 24 Mon 25 Tue 26 Wed 27 Thu …" at bounding box center [279, 233] width 558 height 309
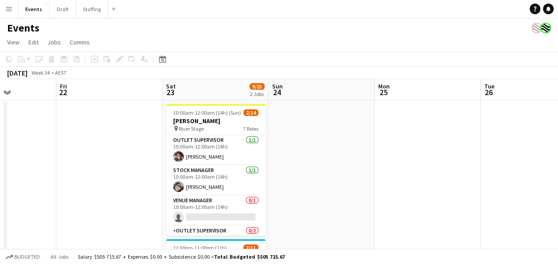
scroll to position [0, 281]
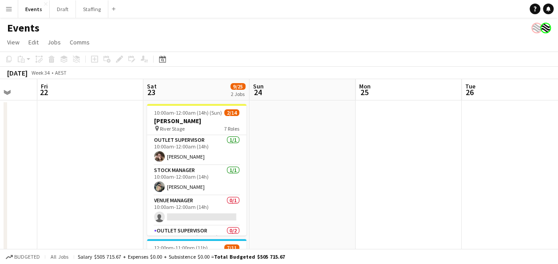
drag, startPoint x: 356, startPoint y: 162, endPoint x: 301, endPoint y: 155, distance: 55.1
click at [301, 155] on app-calendar-viewport "Tue 19 Wed 20 Thu 21 Fri 22 Sat 23 9/25 2 Jobs Sun 24 Mon 25 Tue 26 Wed 27 Thu …" at bounding box center [279, 233] width 558 height 309
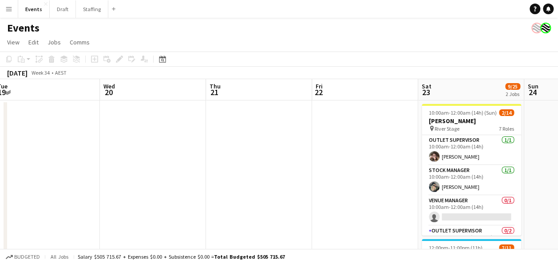
drag, startPoint x: 74, startPoint y: 139, endPoint x: 343, endPoint y: 137, distance: 269.1
click at [349, 137] on app-calendar-viewport "Sun 17 1/1 1 Job Mon 18 Tue 19 Wed 20 Thu 21 Fri 22 Sat 23 9/25 2 Jobs Sun 24 M…" at bounding box center [279, 233] width 558 height 309
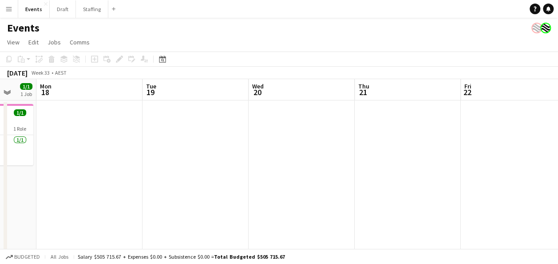
drag, startPoint x: 98, startPoint y: 138, endPoint x: 341, endPoint y: 139, distance: 243.4
click at [353, 140] on app-calendar-viewport "Fri 15 1/1 1 Job Sat 16 2/2 1 Job Sun 17 1/1 1 Job Mon 18 Tue 19 Wed 20 Thu 21 …" at bounding box center [279, 233] width 558 height 309
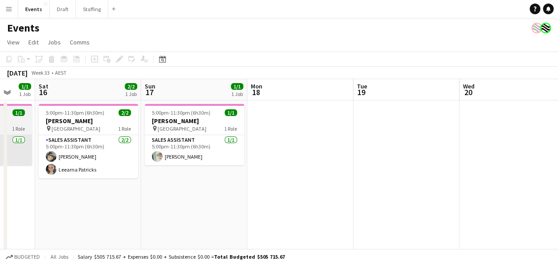
drag, startPoint x: 109, startPoint y: 158, endPoint x: 117, endPoint y: 157, distance: 8.0
click at [277, 148] on app-calendar-viewport "Wed 13 Thu 14 Fri 15 1/1 1 Job Sat 16 2/2 1 Job Sun 17 1/1 1 Job Mon 18 Tue 19 …" at bounding box center [279, 233] width 558 height 309
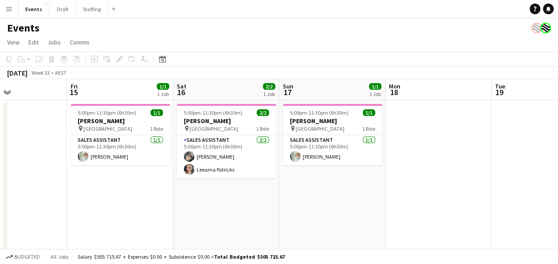
scroll to position [0, 218]
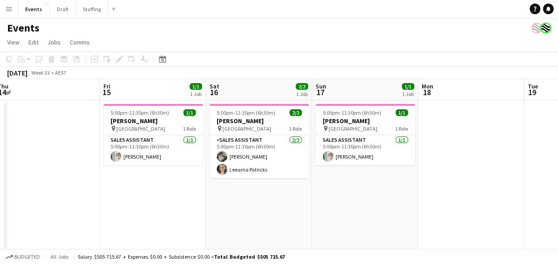
drag, startPoint x: 92, startPoint y: 184, endPoint x: 158, endPoint y: 184, distance: 65.7
click at [158, 184] on app-calendar-viewport "Tue 12 Wed 13 Thu 14 Fri 15 1/1 1 Job Sat 16 2/2 1 Job Sun 17 1/1 1 Job Mon 18 …" at bounding box center [279, 233] width 558 height 309
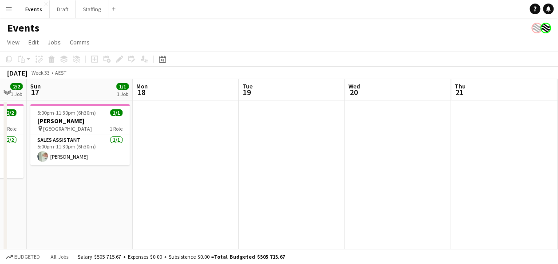
drag, startPoint x: 500, startPoint y: 163, endPoint x: 315, endPoint y: 183, distance: 186.3
click at [221, 174] on app-calendar-viewport "Thu 14 Fri 15 1/1 1 Job Sat 16 2/2 1 Job Sun 17 1/1 1 Job Mon 18 Tue 19 Wed 20 …" at bounding box center [279, 233] width 558 height 309
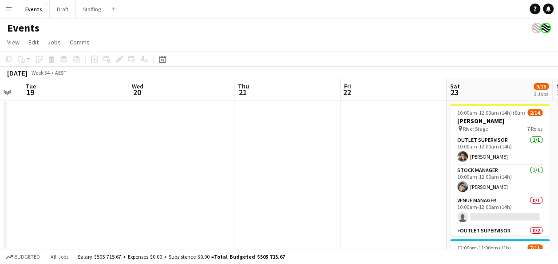
scroll to position [0, 396]
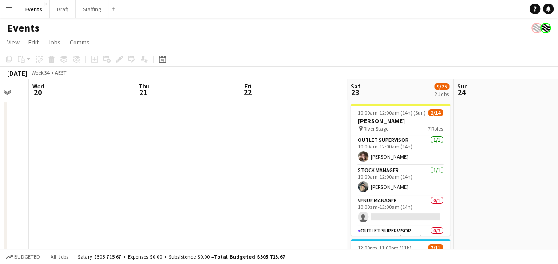
drag, startPoint x: 462, startPoint y: 174, endPoint x: 160, endPoint y: 196, distance: 303.2
click at [160, 195] on app-calendar-viewport "Sat 16 2/2 1 Job Sun 17 1/1 1 Job Mon 18 Tue 19 Wed 20 Thu 21 Fri 22 Sat 23 9/2…" at bounding box center [279, 233] width 558 height 309
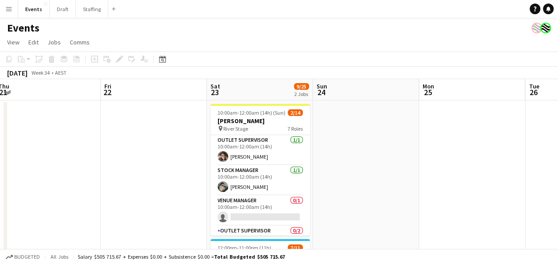
drag, startPoint x: 510, startPoint y: 175, endPoint x: 368, endPoint y: 174, distance: 141.7
click at [368, 174] on app-calendar-viewport "Mon 18 Tue 19 Wed 20 Thu 21 Fri 22 Sat 23 9/25 2 Jobs Sun 24 Mon 25 Tue 26 Wed …" at bounding box center [279, 233] width 558 height 309
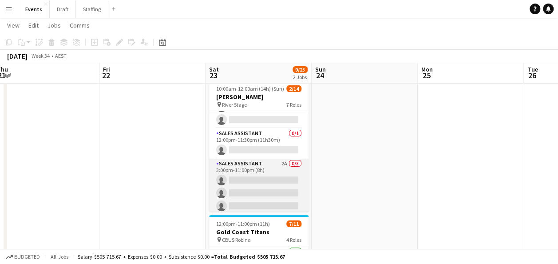
scroll to position [133, 0]
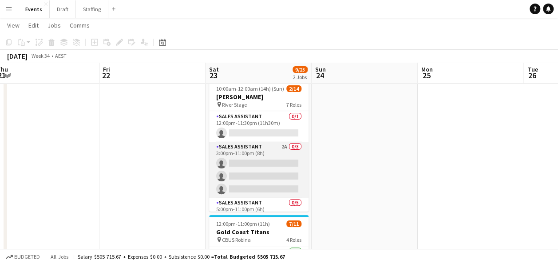
click at [265, 145] on app-card-role "Sales Assistant 2A 0/3 3:00pm-11:00pm (8h) single-neutral-actions single-neutra…" at bounding box center [258, 170] width 99 height 56
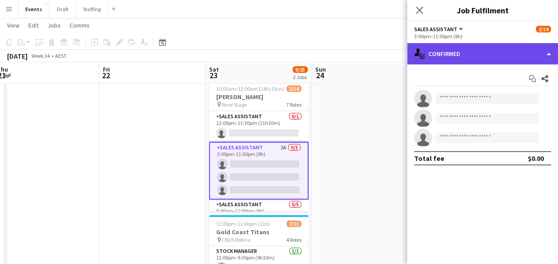
click at [535, 53] on div "single-neutral-actions-check-2 Confirmed" at bounding box center [482, 53] width 151 height 21
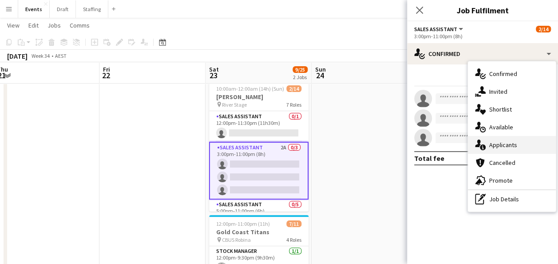
click at [517, 147] on div "single-neutral-actions-information Applicants" at bounding box center [512, 145] width 88 height 18
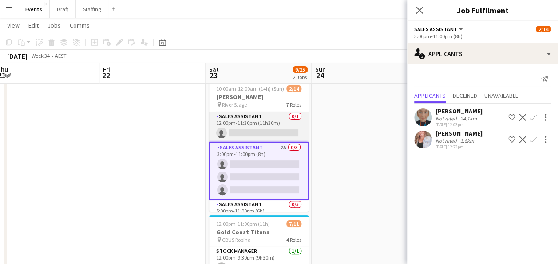
click at [259, 121] on app-card-role "Sales Assistant 0/1 12:00pm-11:30pm (11h30m) single-neutral-actions" at bounding box center [258, 126] width 99 height 30
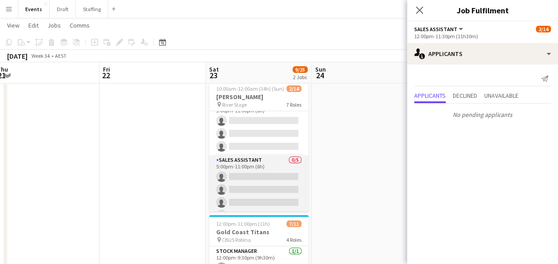
click at [265, 164] on app-card-role "Sales Assistant 0/5 5:00pm-11:00pm (6h) single-neutral-actions single-neutral-a…" at bounding box center [258, 196] width 99 height 82
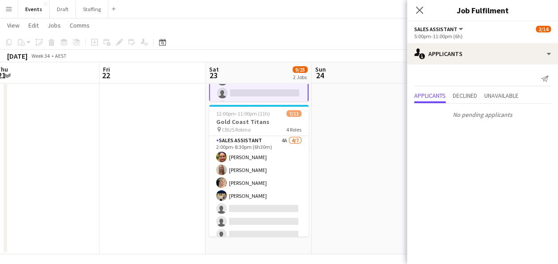
scroll to position [110, 0]
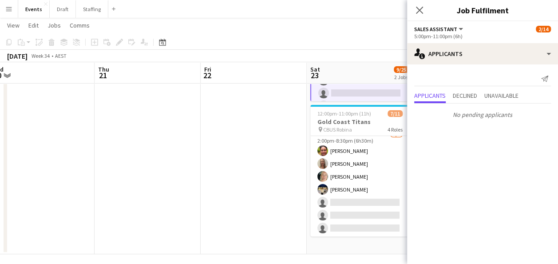
drag, startPoint x: 111, startPoint y: 175, endPoint x: 345, endPoint y: 173, distance: 234.1
click at [345, 173] on app-calendar-viewport "Mon 18 Tue 19 Wed 20 Thu 21 Fri 22 Sat 23 9/25 2 Jobs Sun 24 Mon 25 Tue 26 Wed …" at bounding box center [279, 77] width 558 height 353
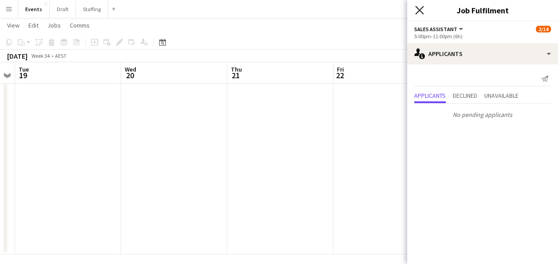
click at [418, 10] on icon "Close pop-in" at bounding box center [419, 10] width 8 height 8
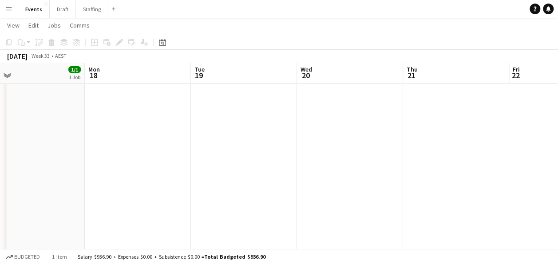
drag, startPoint x: 141, startPoint y: 158, endPoint x: 310, endPoint y: 154, distance: 168.4
click at [320, 154] on app-calendar-viewport "Fri 15 1/1 1 Job Sat 16 2/2 1 Job Sun 17 1/1 1 Job Mon 18 Tue 19 Wed 20 Thu 21 …" at bounding box center [279, 77] width 558 height 353
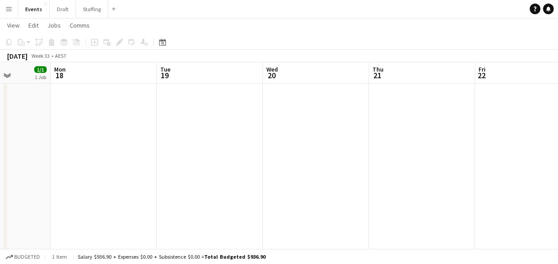
drag, startPoint x: 86, startPoint y: 154, endPoint x: 260, endPoint y: 159, distance: 173.7
click at [260, 159] on app-calendar-viewport "Fri 15 1/1 1 Job Sat 16 2/2 1 Job Sun 17 1/1 1 Job Mon 18 Tue 19 Wed 20 Thu 21 …" at bounding box center [279, 77] width 558 height 353
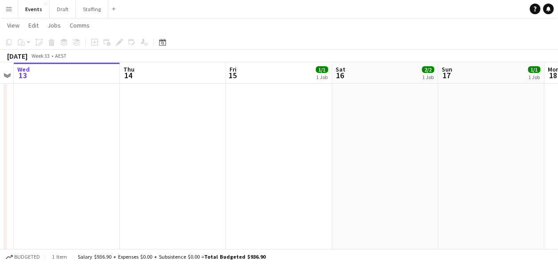
drag, startPoint x: 336, startPoint y: 166, endPoint x: 352, endPoint y: 166, distance: 16.0
click at [352, 166] on app-calendar-viewport "Mon 11 Tue 12 Wed 13 Thu 14 Fri 15 1/1 1 Job Sat 16 2/2 1 Job Sun 17 1/1 1 Job …" at bounding box center [279, 77] width 558 height 353
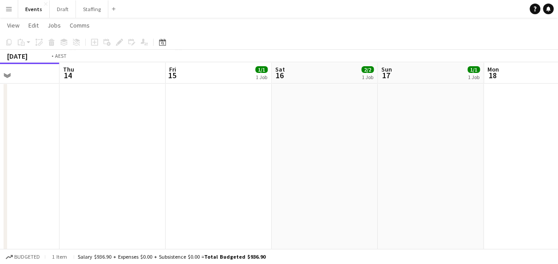
drag, startPoint x: 106, startPoint y: 165, endPoint x: 352, endPoint y: 165, distance: 246.0
click at [352, 165] on app-calendar-viewport "Mon 11 Tue 12 Wed 13 Thu 14 Fri 15 1/1 1 Job Sat 16 2/2 1 Job Sun 17 1/1 1 Job …" at bounding box center [279, 77] width 558 height 353
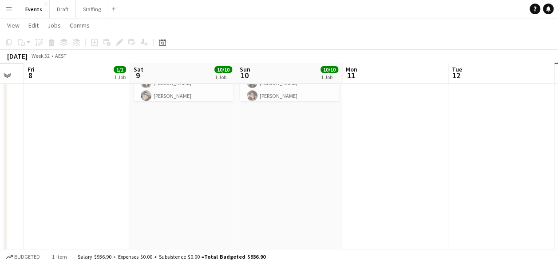
scroll to position [0, 266]
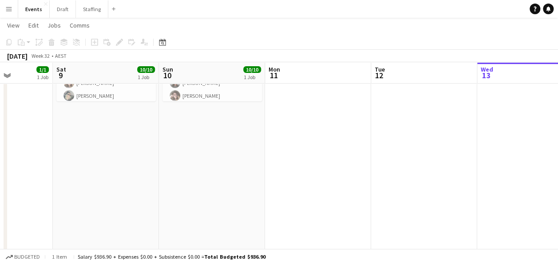
click at [304, 163] on app-calendar-viewport "Wed 6 Thu 7 Fri 8 1/1 1 Job Sat 9 10/10 1 Job Sun 10 10/10 1 Job Mon 11 Tue 12 …" at bounding box center [279, 77] width 558 height 353
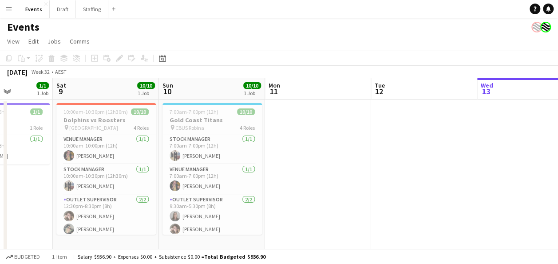
scroll to position [0, 0]
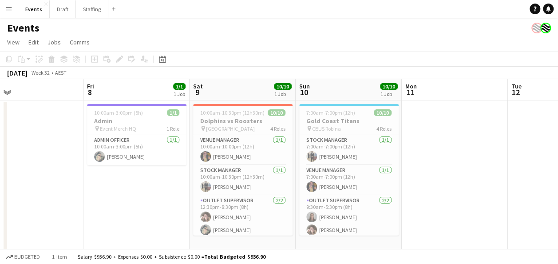
drag, startPoint x: 315, startPoint y: 159, endPoint x: 453, endPoint y: 162, distance: 137.7
click at [453, 162] on app-calendar-viewport "Tue 5 Wed 6 Thu 7 Fri 8 1/1 1 Job Sat 9 10/10 1 Job Sun 10 10/10 1 Job Mon 11 T…" at bounding box center [279, 233] width 558 height 309
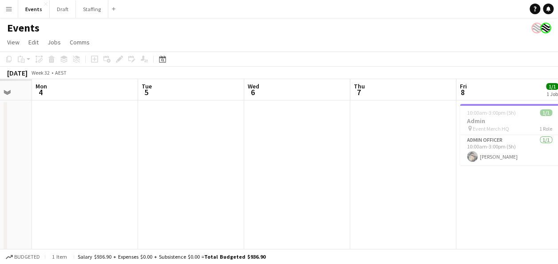
drag, startPoint x: 131, startPoint y: 184, endPoint x: 292, endPoint y: 187, distance: 161.2
click at [412, 188] on app-calendar-viewport "Sat 2 Sun 3 Mon 4 Tue 5 Wed 6 Thu 7 Fri 8 1/1 1 Job Sat 9 10/10 1 Job Sun 10 10…" at bounding box center [279, 233] width 558 height 309
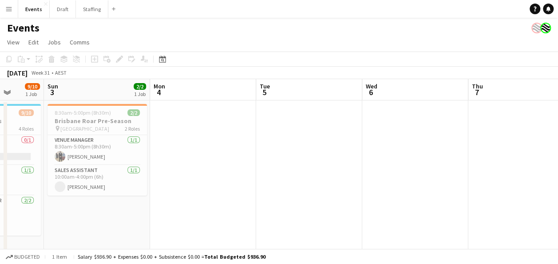
drag, startPoint x: 139, startPoint y: 187, endPoint x: 365, endPoint y: 187, distance: 225.2
click at [365, 187] on app-calendar-viewport "Thu 31 Fri 1 Sat 2 9/10 1 Job Sun 3 2/2 1 Job Mon 4 Tue 5 Wed 6 Thu 7 Fri 8 1/1…" at bounding box center [279, 233] width 558 height 309
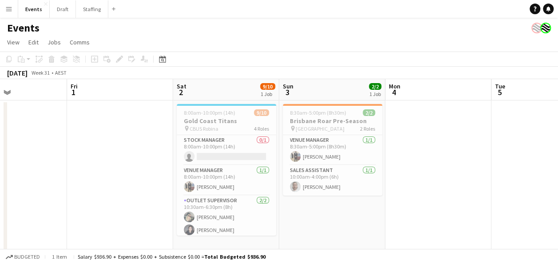
drag, startPoint x: 179, startPoint y: 189, endPoint x: 400, endPoint y: 189, distance: 221.2
click at [400, 189] on app-calendar-viewport "Tue 29 Wed 30 1/1 1 Job Thu 31 Fri 1 Sat 2 9/10 1 Job Sun 3 2/2 1 Job Mon 4 Tue…" at bounding box center [279, 233] width 558 height 309
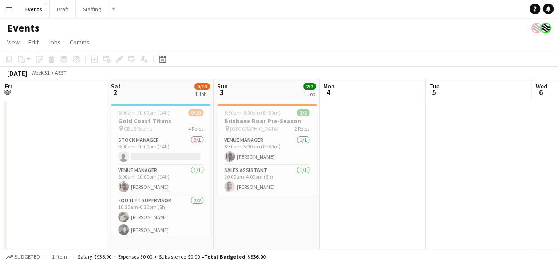
scroll to position [0, 354]
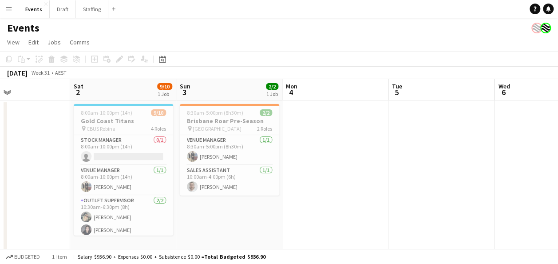
drag, startPoint x: 501, startPoint y: 155, endPoint x: 397, endPoint y: 169, distance: 104.9
click at [397, 169] on app-calendar-viewport "Tue 29 Wed 30 1/1 1 Job Thu 31 Fri 1 Sat 2 9/10 1 Job Sun 3 2/2 1 Job Mon 4 Tue…" at bounding box center [279, 233] width 558 height 309
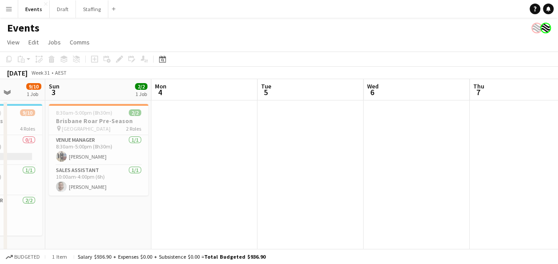
drag, startPoint x: 469, startPoint y: 169, endPoint x: 354, endPoint y: 178, distance: 115.4
click at [353, 177] on app-calendar-viewport "Thu 31 Fri 1 Sat 2 9/10 1 Job Sun 3 2/2 1 Job Mon 4 Tue 5 Wed 6 Thu 7 Fri 8 1/1…" at bounding box center [279, 233] width 558 height 309
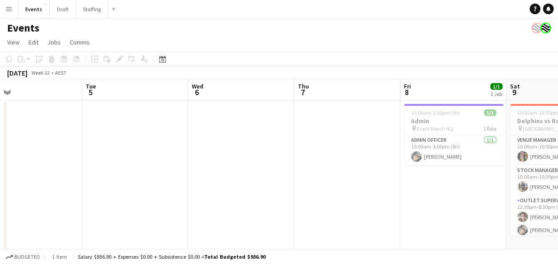
drag, startPoint x: 458, startPoint y: 170, endPoint x: 285, endPoint y: 185, distance: 174.3
click at [285, 185] on app-calendar-viewport "Sat 2 9/10 1 Job Sun 3 2/2 1 Job Mon 4 Tue 5 Wed 6 Thu 7 Fri 8 1/1 1 Job Sat 9 …" at bounding box center [279, 233] width 558 height 309
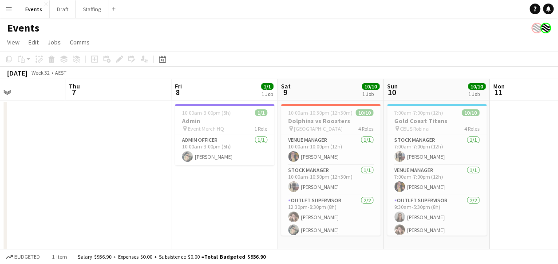
drag, startPoint x: 432, startPoint y: 187, endPoint x: 203, endPoint y: 203, distance: 229.8
click at [203, 203] on app-calendar-viewport "Mon 4 Tue 5 Wed 6 Thu 7 Fri 8 1/1 1 Job Sat 9 10/10 1 Job Sun 10 10/10 1 Job Mo…" at bounding box center [279, 233] width 558 height 309
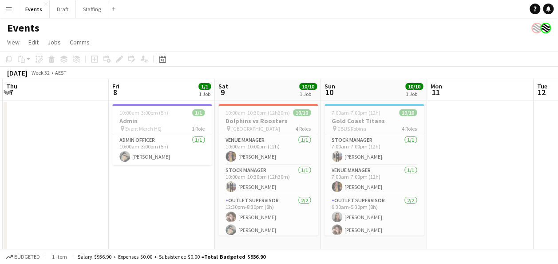
scroll to position [0, 318]
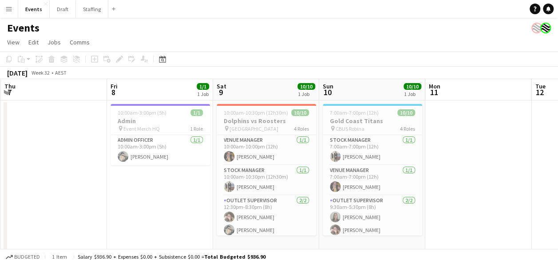
drag, startPoint x: 522, startPoint y: 151, endPoint x: 458, endPoint y: 156, distance: 64.6
click at [458, 156] on app-calendar-viewport "Mon 4 Tue 5 Wed 6 Thu 7 Fri 8 1/1 1 Job Sat 9 10/10 1 Job Sun 10 10/10 1 Job Mo…" at bounding box center [279, 233] width 558 height 309
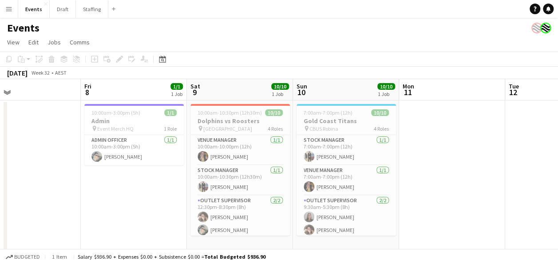
drag, startPoint x: 494, startPoint y: 166, endPoint x: 469, endPoint y: 166, distance: 25.3
click at [469, 166] on app-calendar-viewport "Tue 5 Wed 6 Thu 7 Fri 8 1/1 1 Job Sat 9 10/10 1 Job Sun 10 10/10 1 Job Mon 11 T…" at bounding box center [279, 233] width 558 height 309
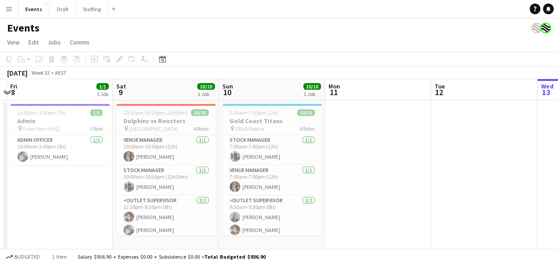
scroll to position [0, 316]
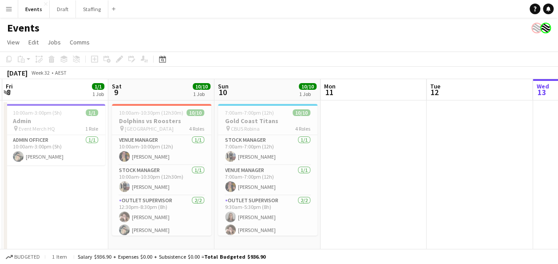
drag, startPoint x: 512, startPoint y: 163, endPoint x: 436, endPoint y: 177, distance: 77.5
click at [436, 177] on app-calendar-viewport "Tue 5 Wed 6 Thu 7 Fri 8 1/1 1 Job Sat 9 10/10 1 Job Sun 10 10/10 1 Job Mon 11 T…" at bounding box center [279, 233] width 558 height 309
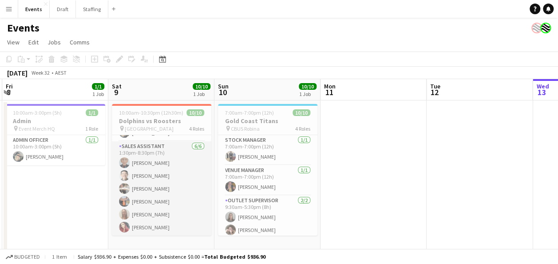
scroll to position [0, 0]
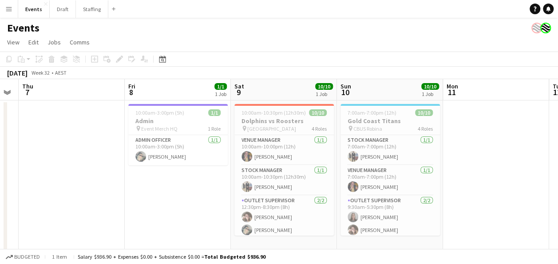
drag, startPoint x: 378, startPoint y: 167, endPoint x: 493, endPoint y: 152, distance: 115.5
click at [501, 156] on app-calendar-viewport "Tue 5 Wed 6 Thu 7 Fri 8 1/1 1 Job Sat 9 10/10 1 Job Sun 10 10/10 1 Job Mon 11 T…" at bounding box center [279, 233] width 558 height 309
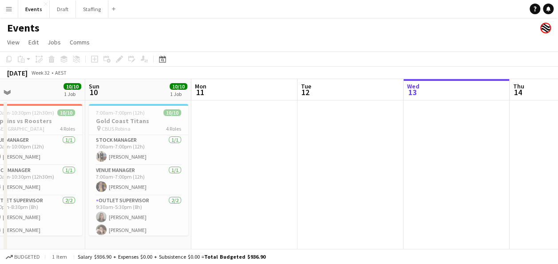
drag, startPoint x: 468, startPoint y: 152, endPoint x: 217, endPoint y: 187, distance: 253.8
click at [217, 187] on app-calendar-viewport "Thu 7 Fri 8 1/1 1 Job Sat 9 10/10 1 Job Sun 10 10/10 1 Job Mon 11 Tue 12 Wed 13…" at bounding box center [279, 166] width 558 height 174
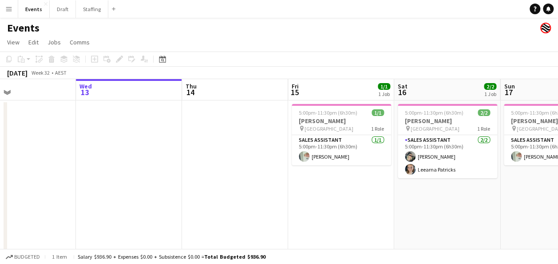
drag, startPoint x: 344, startPoint y: 151, endPoint x: 50, endPoint y: 199, distance: 298.3
click at [32, 205] on app-calendar-viewport "Sat 9 10/10 1 Job Sun 10 10/10 1 Job Mon 11 Tue 12 Wed 13 Thu 14 Fri 15 1/1 1 J…" at bounding box center [279, 166] width 558 height 174
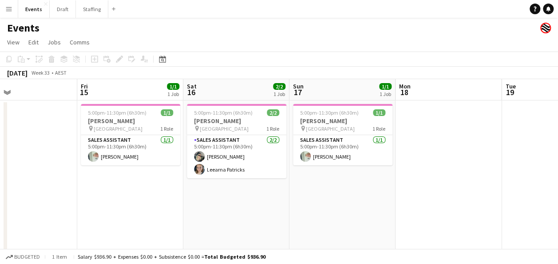
scroll to position [0, 348]
drag, startPoint x: 386, startPoint y: 189, endPoint x: 180, endPoint y: 206, distance: 206.7
click at [180, 206] on app-calendar-viewport "Mon 11 Tue 12 Wed 13 Thu 14 Fri 15 1/1 1 Job Sat 16 2/2 1 Job Sun 17 1/1 1 Job …" at bounding box center [279, 166] width 558 height 174
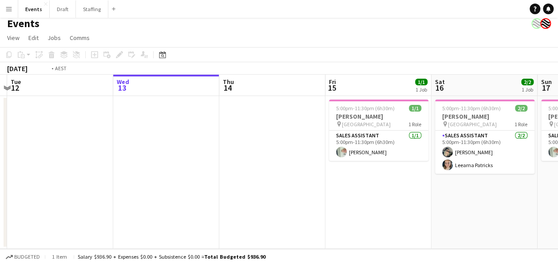
drag, startPoint x: 153, startPoint y: 204, endPoint x: 483, endPoint y: 205, distance: 330.0
click at [489, 204] on app-calendar-viewport "Sun 10 10/10 1 Job Mon 11 Tue 12 Wed 13 Thu 14 Fri 15 1/1 1 Job Sat 16 2/2 1 Jo…" at bounding box center [279, 162] width 558 height 174
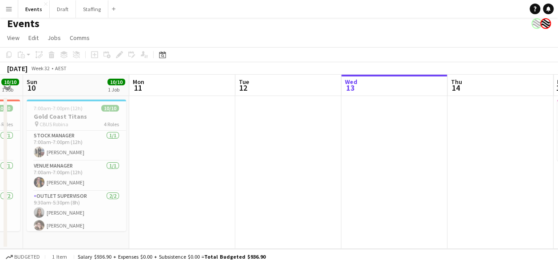
scroll to position [0, 183]
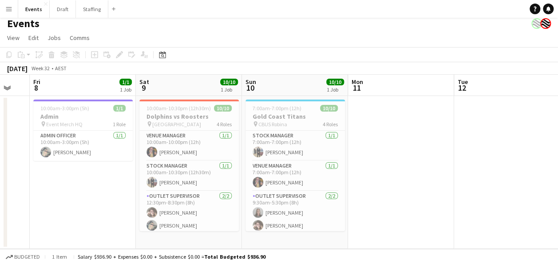
drag, startPoint x: 84, startPoint y: 213, endPoint x: 412, endPoint y: 210, distance: 327.3
click at [412, 210] on app-calendar-viewport "Wed 6 Thu 7 Fri 8 1/1 1 Job Sat 9 10/10 1 Job Sun 10 10/10 1 Job Mon 11 Tue 12 …" at bounding box center [279, 162] width 558 height 174
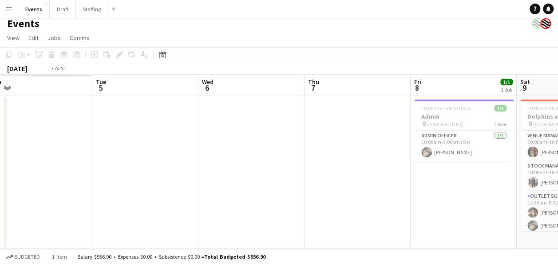
drag, startPoint x: 52, startPoint y: 202, endPoint x: 439, endPoint y: 202, distance: 386.4
click at [448, 200] on app-calendar-viewport "Sat 2 Sun 3 Mon 4 Tue 5 Wed 6 Thu 7 Fri 8 1/1 1 Job Sat 9 10/10 1 Job Sun 10 10…" at bounding box center [279, 162] width 558 height 174
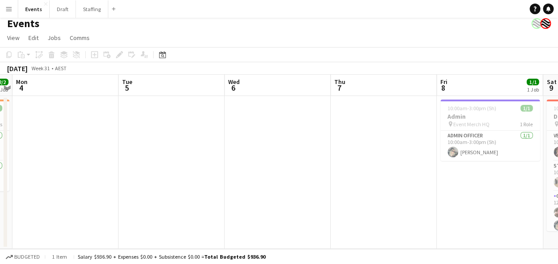
drag, startPoint x: 180, startPoint y: 209, endPoint x: 185, endPoint y: 226, distance: 18.1
click at [185, 226] on app-calendar-viewport "Fri 1 Sat 2 9/10 1 Job Sun 3 2/2 1 Job Mon 4 Tue 5 Wed 6 Thu 7 Fri 8 1/1 1 Job …" at bounding box center [279, 162] width 558 height 174
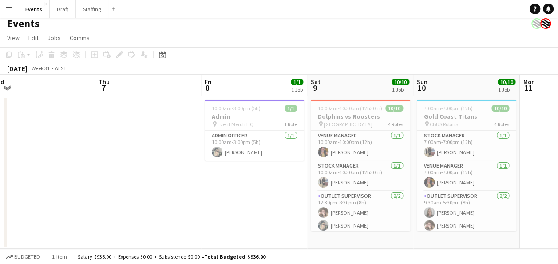
scroll to position [0, 334]
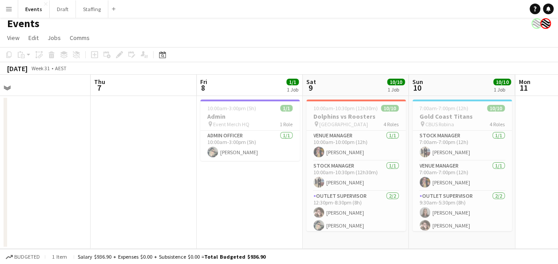
drag, startPoint x: 420, startPoint y: 213, endPoint x: 232, endPoint y: 215, distance: 188.3
click at [232, 215] on app-calendar-viewport "Sun 3 2/2 1 Job Mon 4 Tue 5 Wed 6 Thu 7 Fri 8 1/1 1 Job Sat 9 10/10 1 Job Sun 1…" at bounding box center [279, 162] width 558 height 174
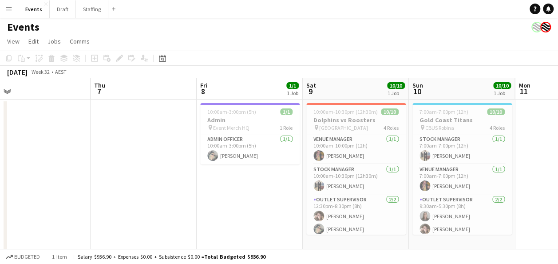
scroll to position [0, 0]
